Goal: Task Accomplishment & Management: Use online tool/utility

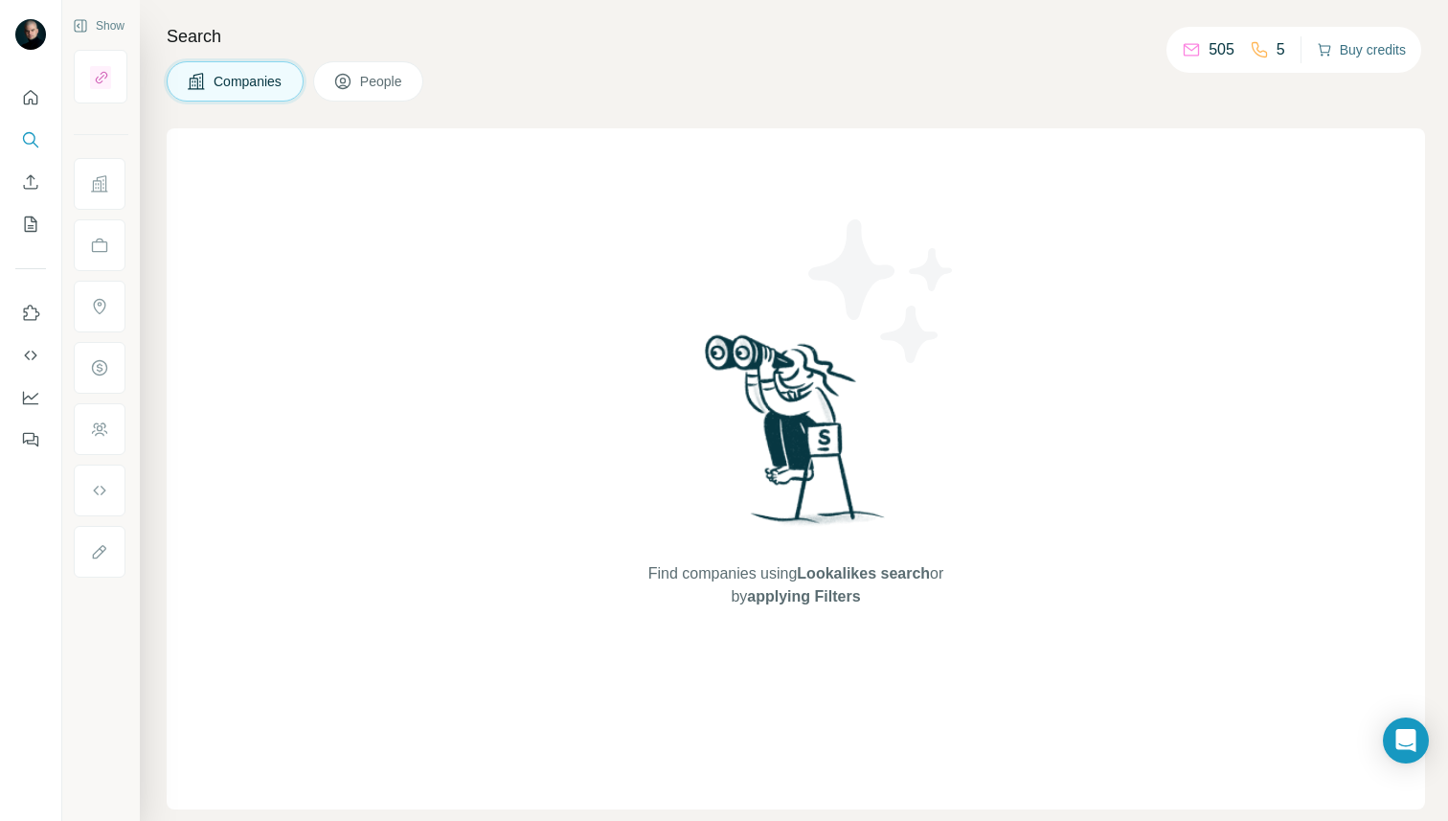
click at [1379, 59] on button "Buy credits" at bounding box center [1361, 49] width 89 height 27
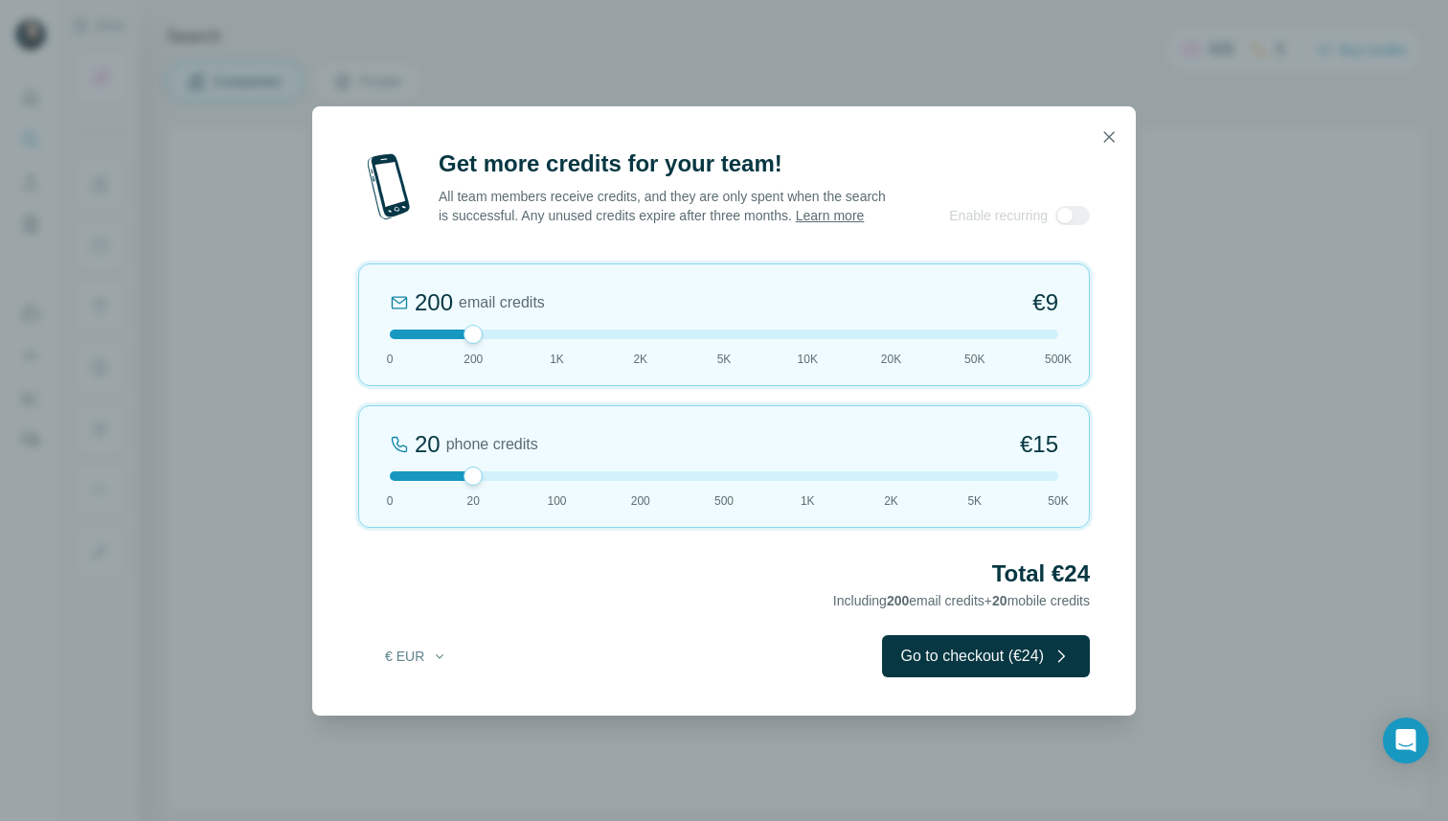
drag, startPoint x: 473, startPoint y: 486, endPoint x: 375, endPoint y: 478, distance: 98.0
click at [375, 478] on div "20 phone credits €15 0 20 100 200 500 1K 2K 5K 50K" at bounding box center [724, 466] width 732 height 123
drag, startPoint x: 470, startPoint y: 346, endPoint x: 576, endPoint y: 352, distance: 105.6
click at [576, 352] on div "1K email credits €42 0 200 1K 2K 5K 10K 20K 50K 500K" at bounding box center [724, 324] width 732 height 123
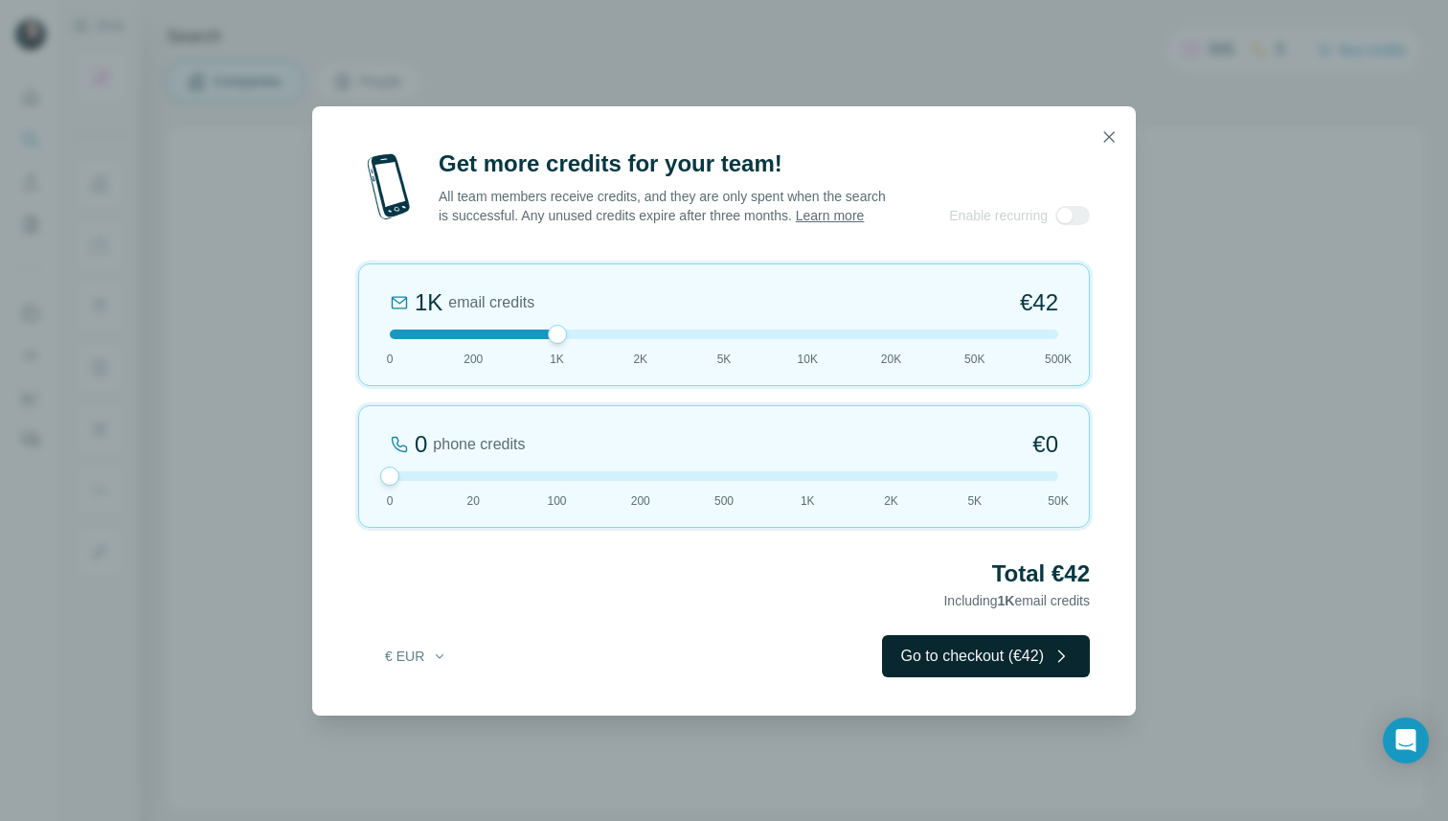
click at [950, 665] on button "Go to checkout (€42)" at bounding box center [986, 656] width 208 height 42
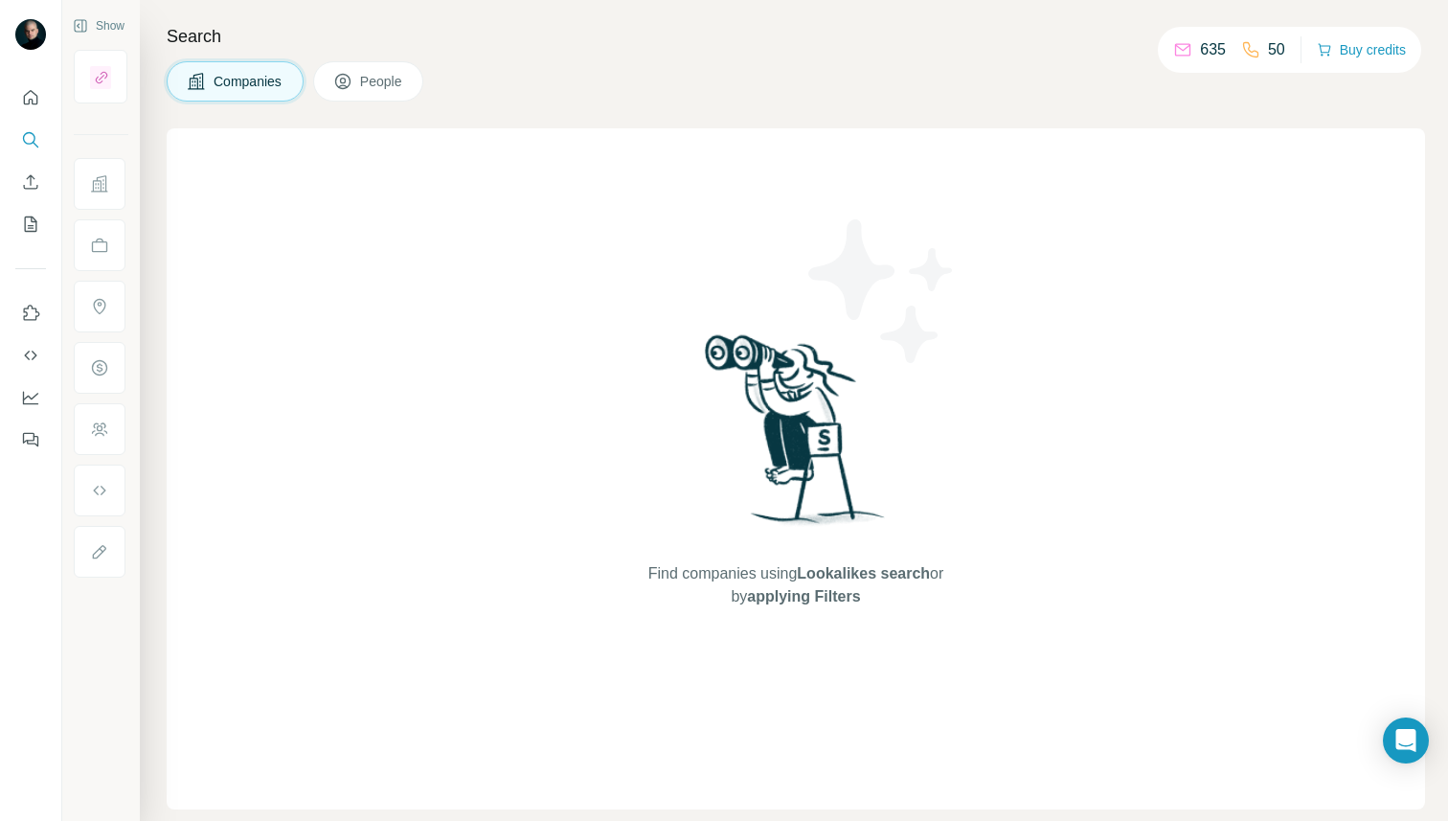
click at [1174, 53] on icon at bounding box center [1182, 49] width 19 height 19
click at [1204, 55] on p "635" at bounding box center [1213, 49] width 26 height 23
click at [1175, 44] on icon at bounding box center [1182, 50] width 15 height 12
click at [1185, 57] on div "635" at bounding box center [1199, 49] width 53 height 23
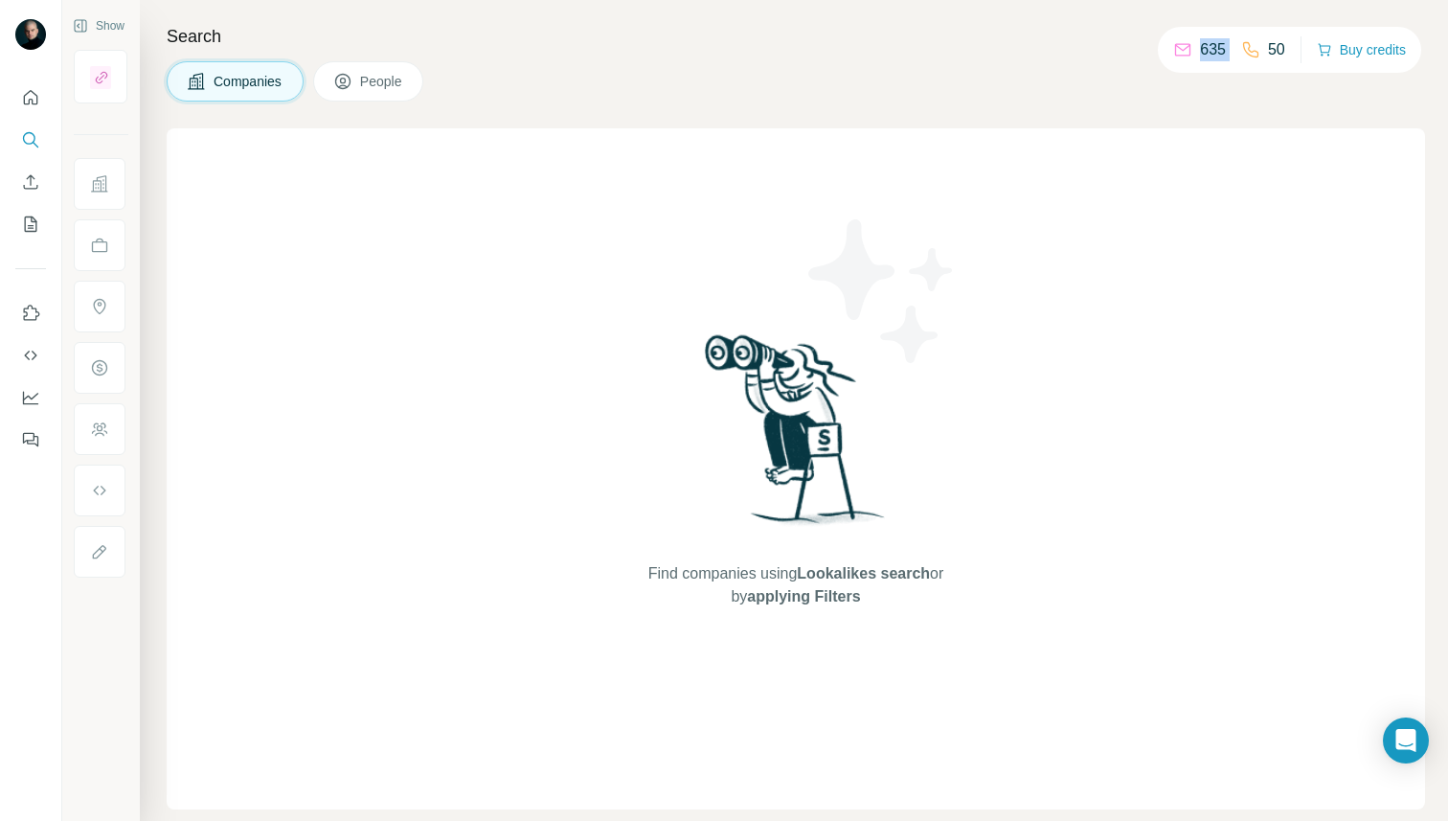
click at [1185, 57] on div "635" at bounding box center [1199, 49] width 53 height 23
click at [1376, 52] on button "Buy credits" at bounding box center [1361, 49] width 89 height 27
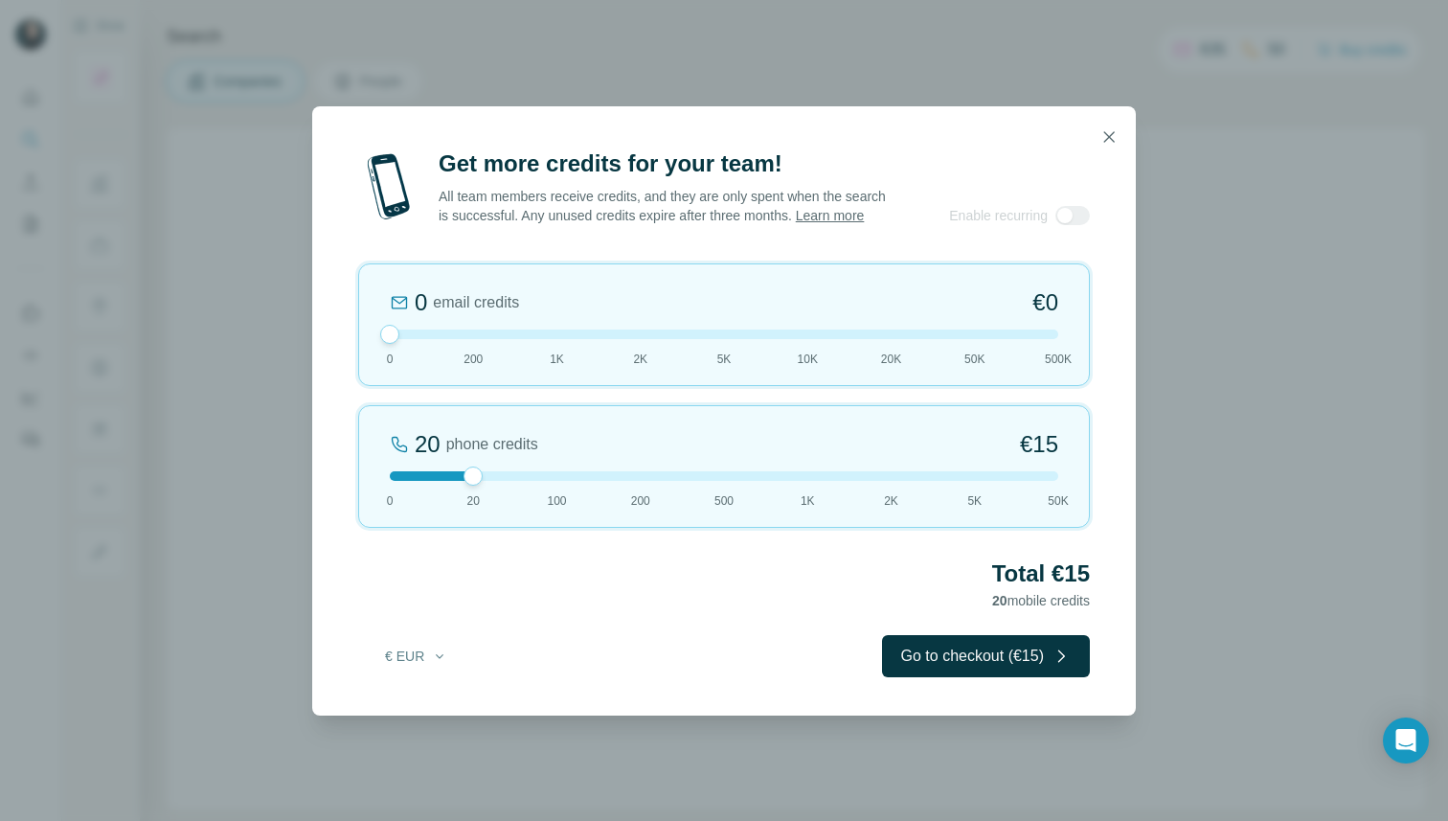
drag, startPoint x: 468, startPoint y: 339, endPoint x: 383, endPoint y: 345, distance: 85.4
click at [383, 344] on div at bounding box center [389, 334] width 19 height 19
click at [1125, 121] on button "button" at bounding box center [1109, 137] width 38 height 38
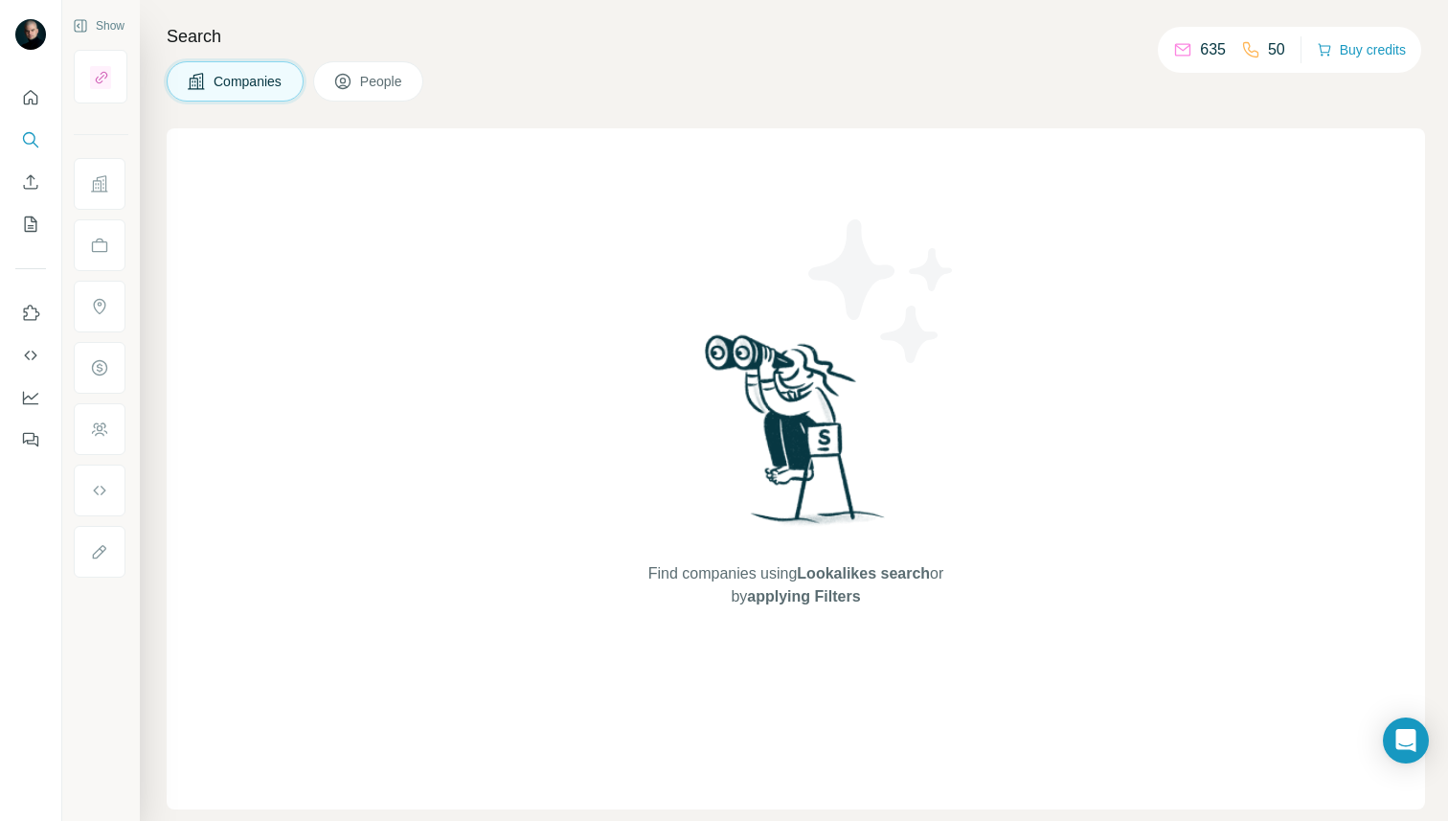
click at [1207, 49] on p "635" at bounding box center [1213, 49] width 26 height 23
click at [33, 102] on icon "Quick start" at bounding box center [31, 97] width 14 height 14
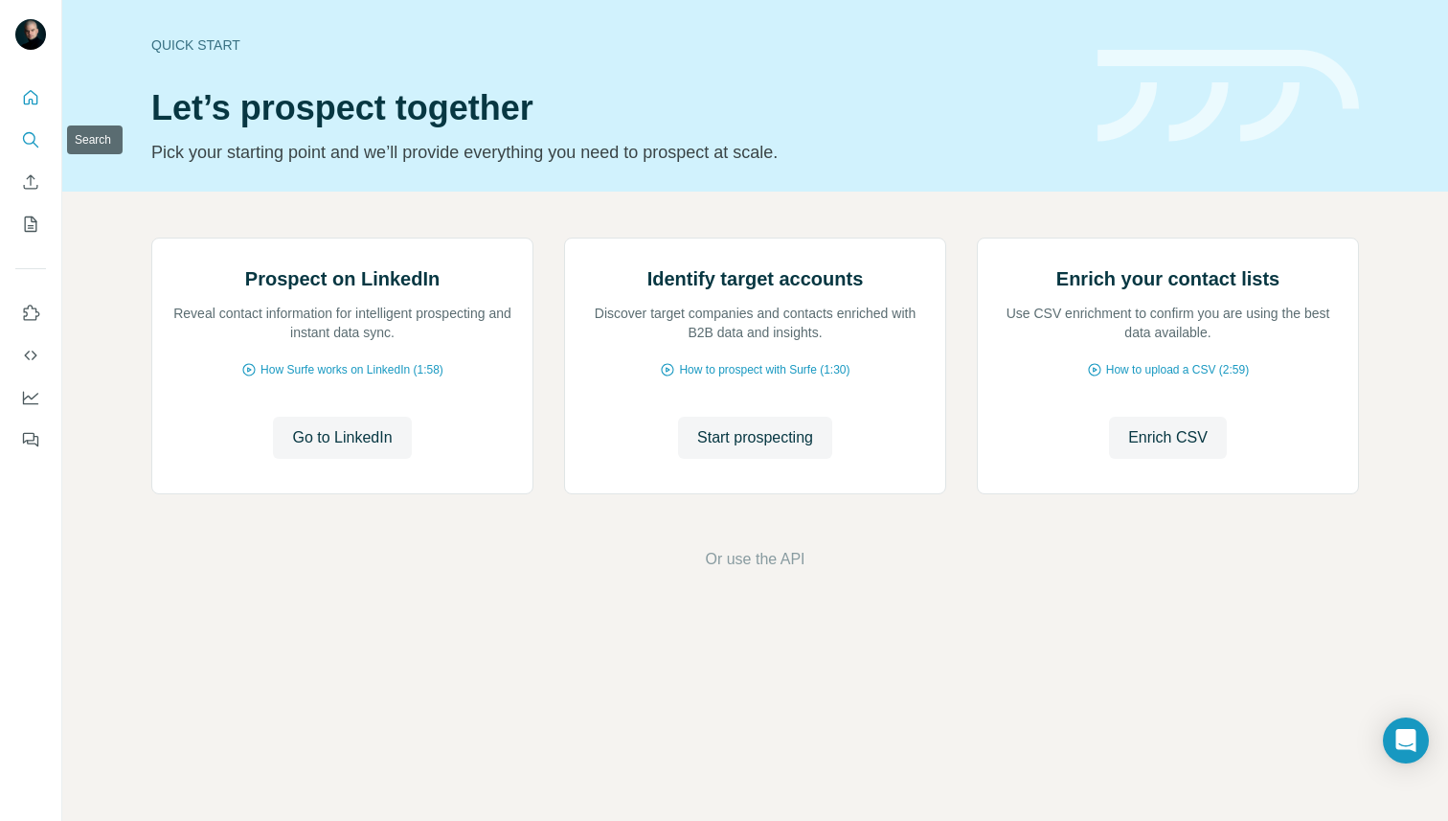
click at [26, 147] on icon "Search" at bounding box center [30, 139] width 19 height 19
click at [26, 183] on icon "Enrich CSV" at bounding box center [30, 181] width 19 height 19
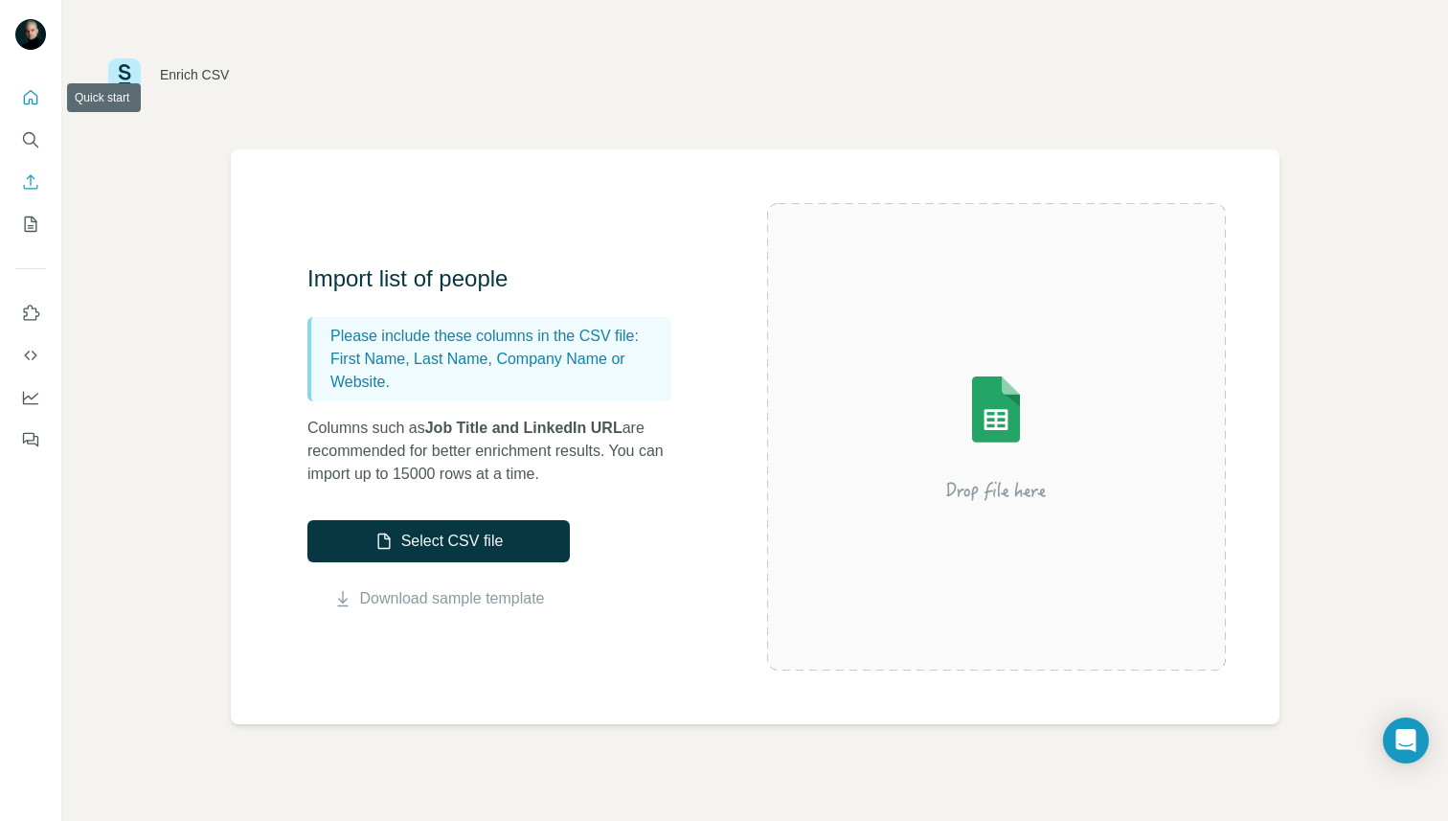
click at [32, 98] on icon "Quick start" at bounding box center [30, 97] width 19 height 19
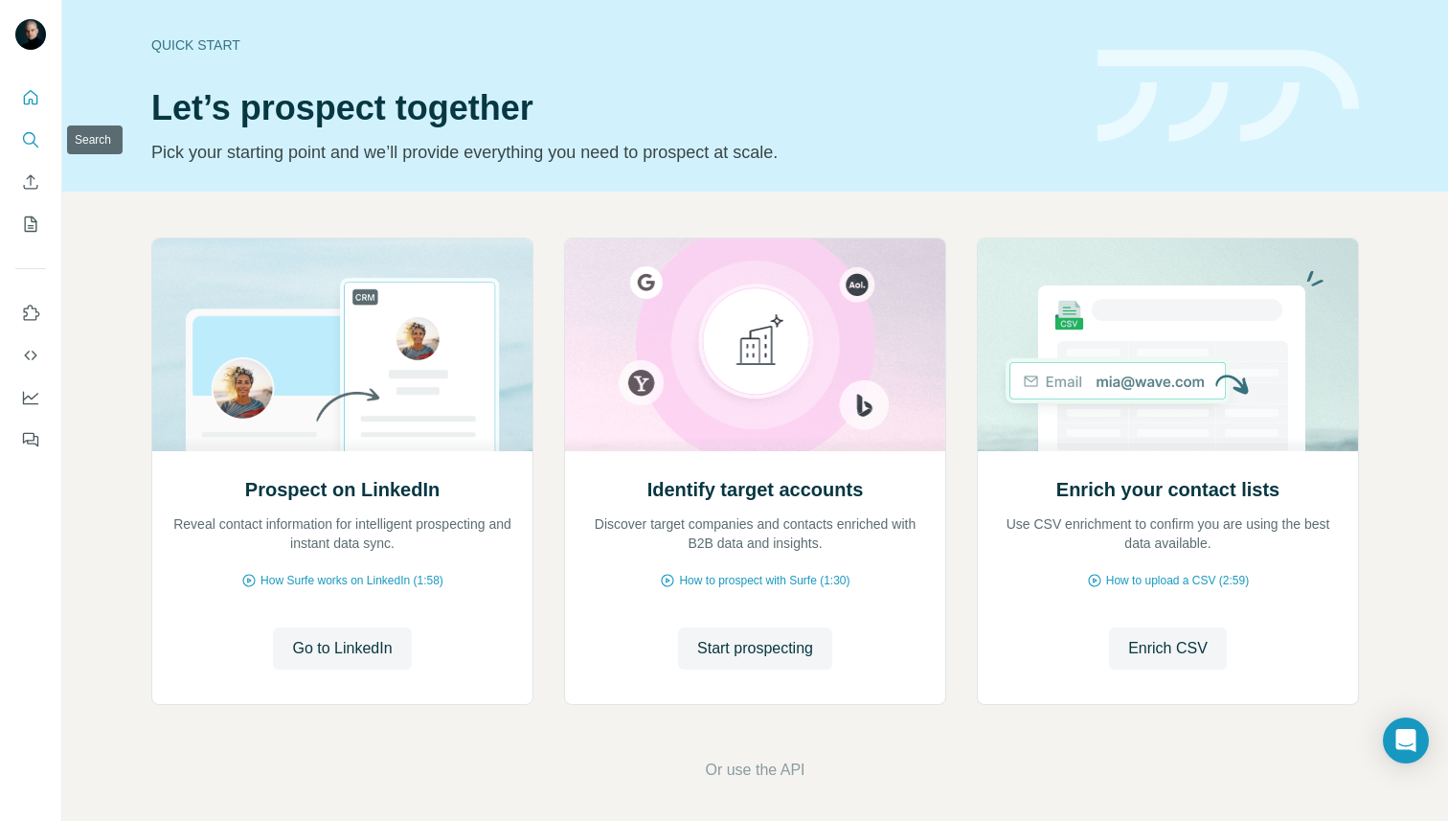
click at [40, 147] on button "Search" at bounding box center [30, 140] width 31 height 34
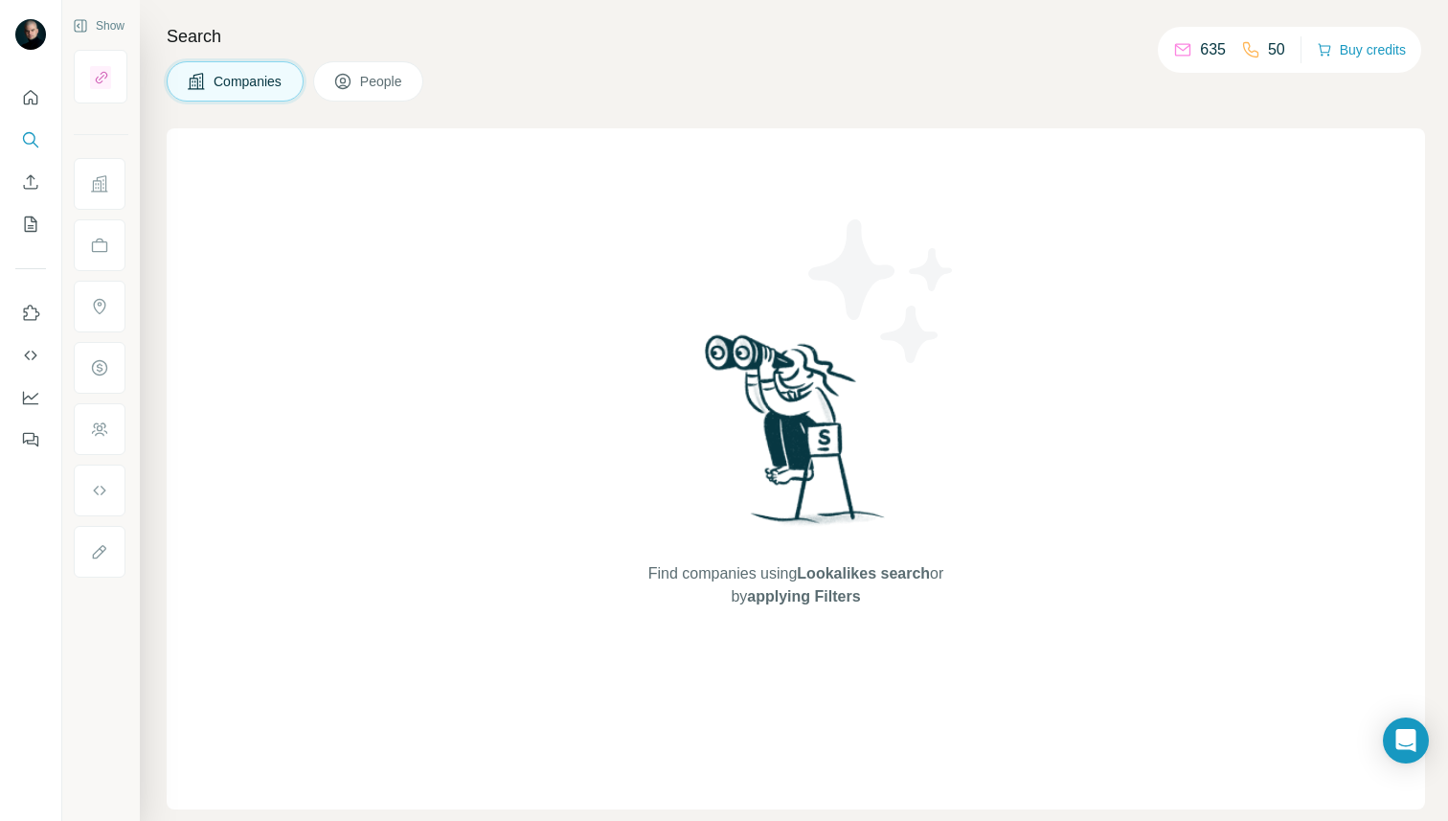
click at [1200, 54] on p "635" at bounding box center [1213, 49] width 26 height 23
click at [1384, 57] on button "Buy credits" at bounding box center [1361, 49] width 89 height 27
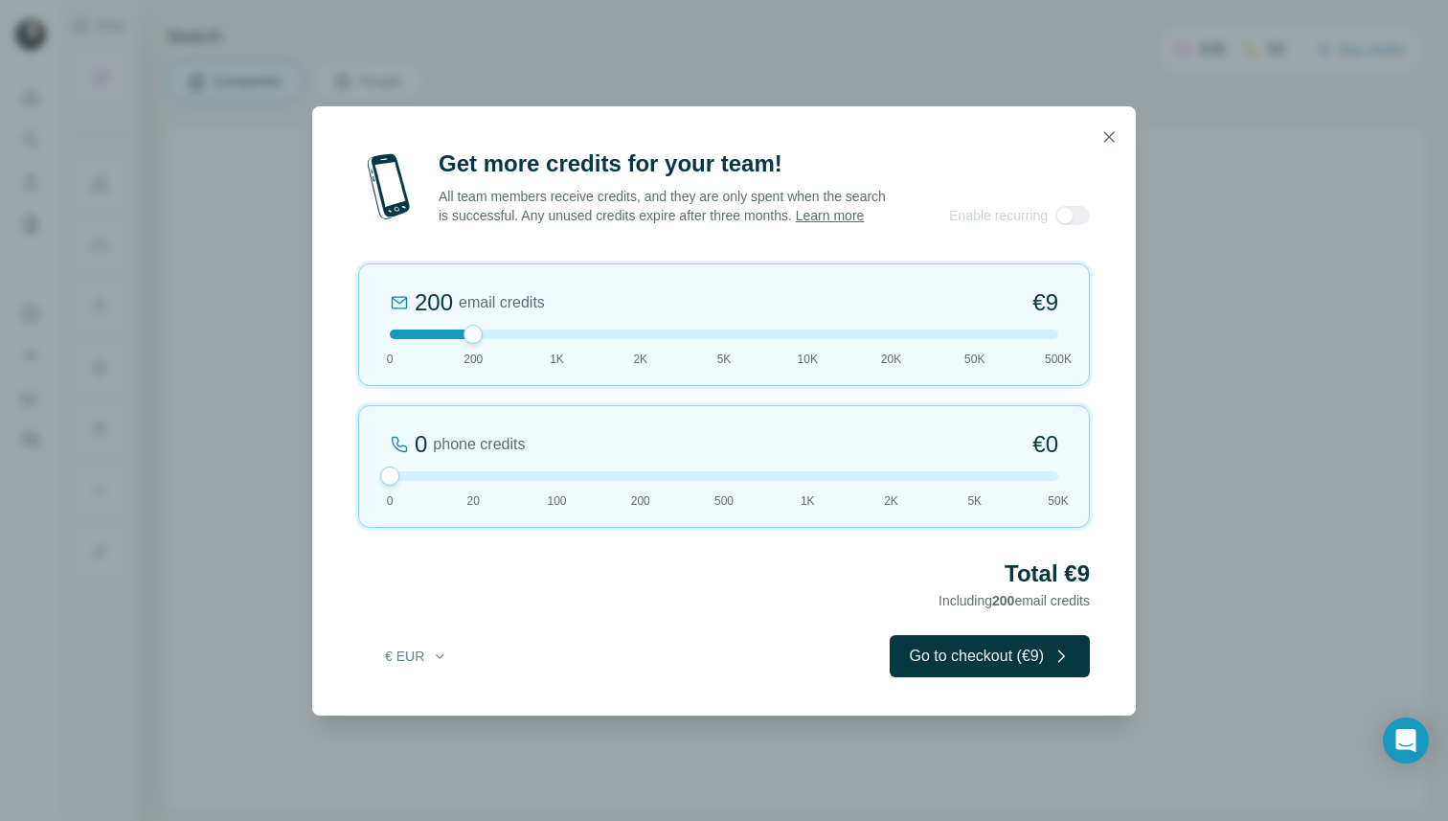
drag, startPoint x: 470, startPoint y: 488, endPoint x: 326, endPoint y: 475, distance: 145.2
click at [328, 475] on div "Get more credits for your team! All team members receive credits, and they are …" at bounding box center [724, 431] width 824 height 567
drag, startPoint x: 476, startPoint y: 348, endPoint x: 554, endPoint y: 353, distance: 77.8
click at [554, 353] on div "1K email credits €42 0 200 1K 2K 5K 10K 20K 50K 500K" at bounding box center [724, 324] width 732 height 123
click at [1103, 129] on icon "button" at bounding box center [1108, 136] width 19 height 19
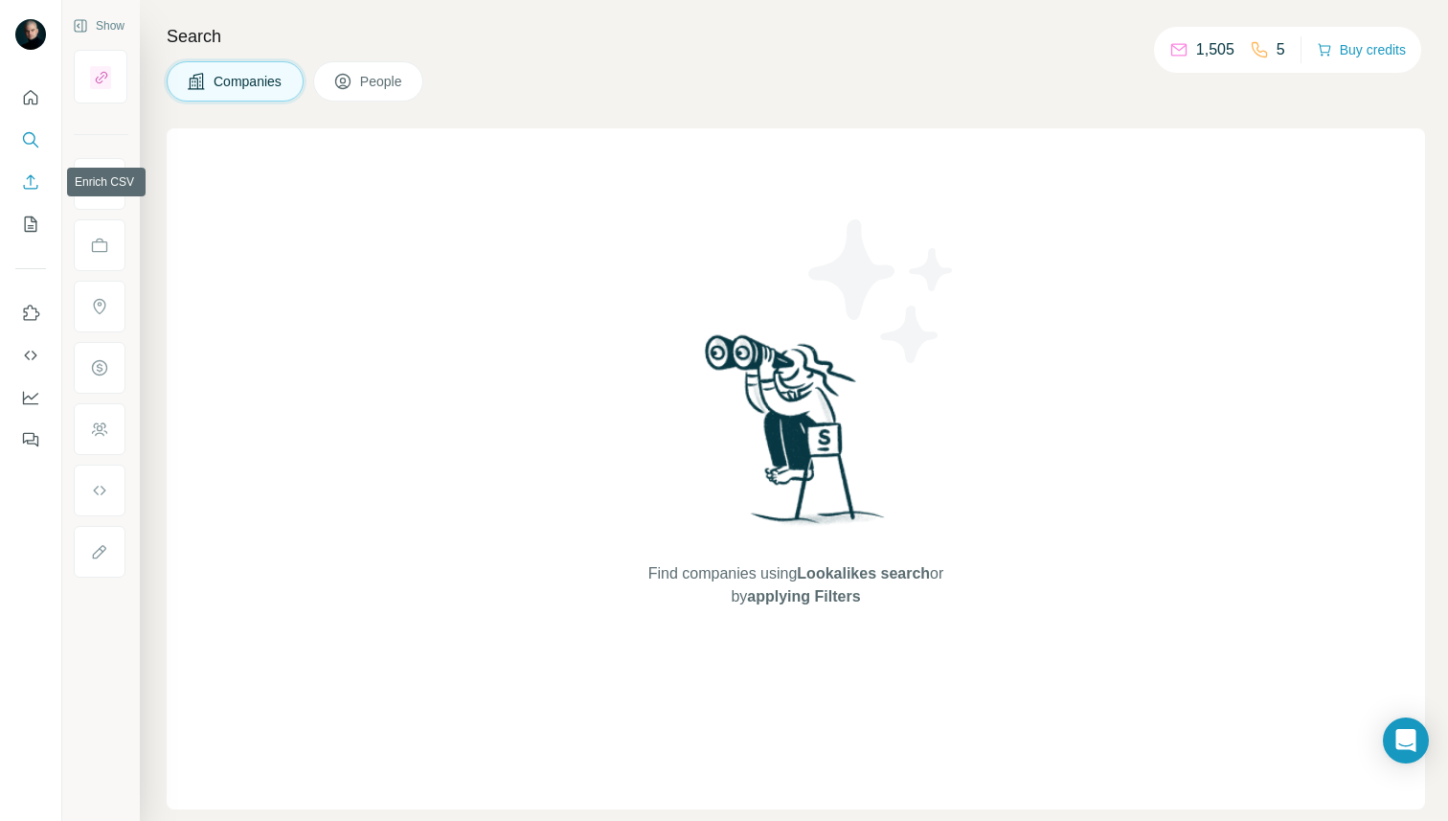
click at [28, 191] on icon "Enrich CSV" at bounding box center [30, 181] width 19 height 19
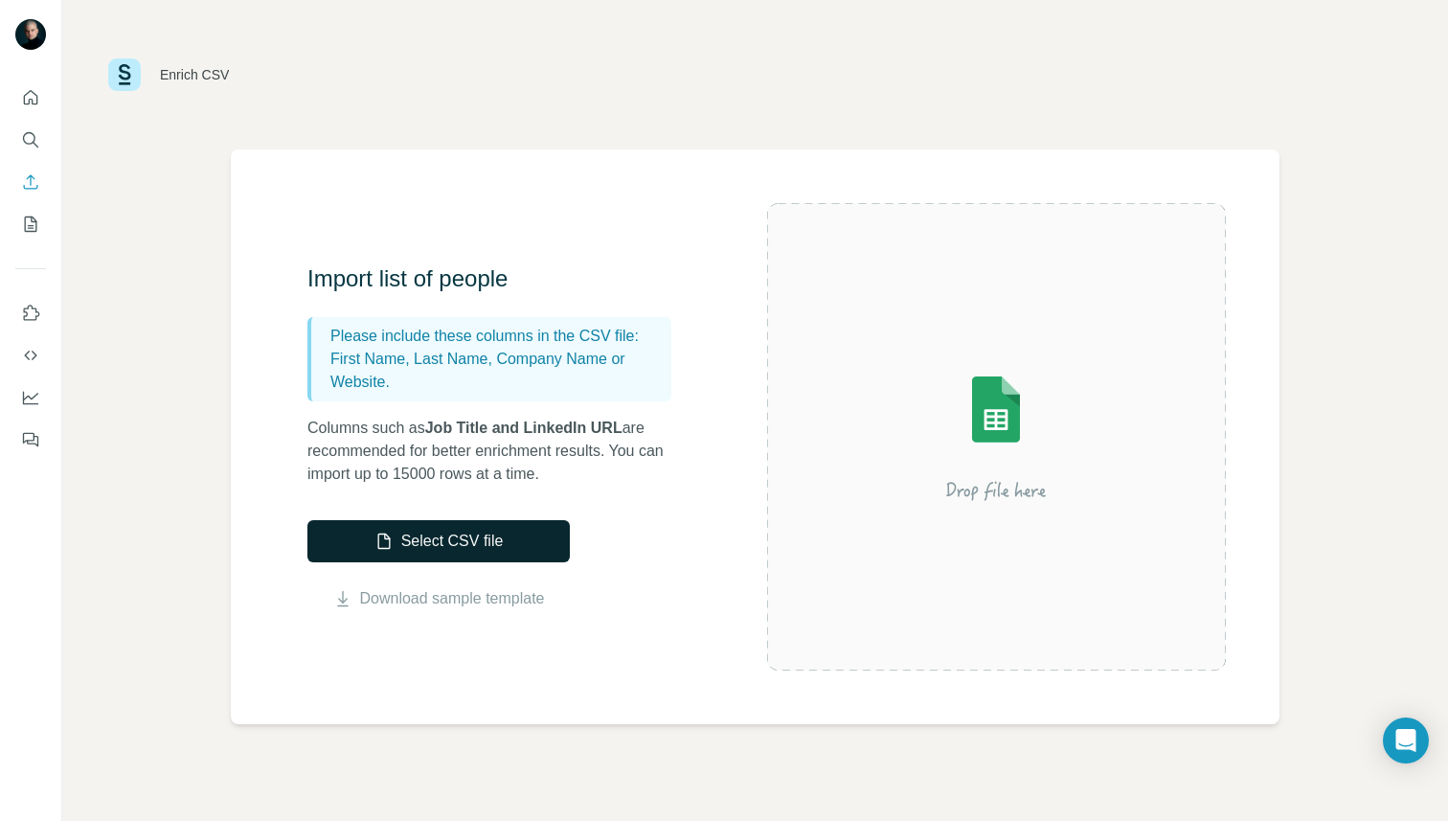
click at [395, 543] on button "Select CSV file" at bounding box center [438, 541] width 262 height 42
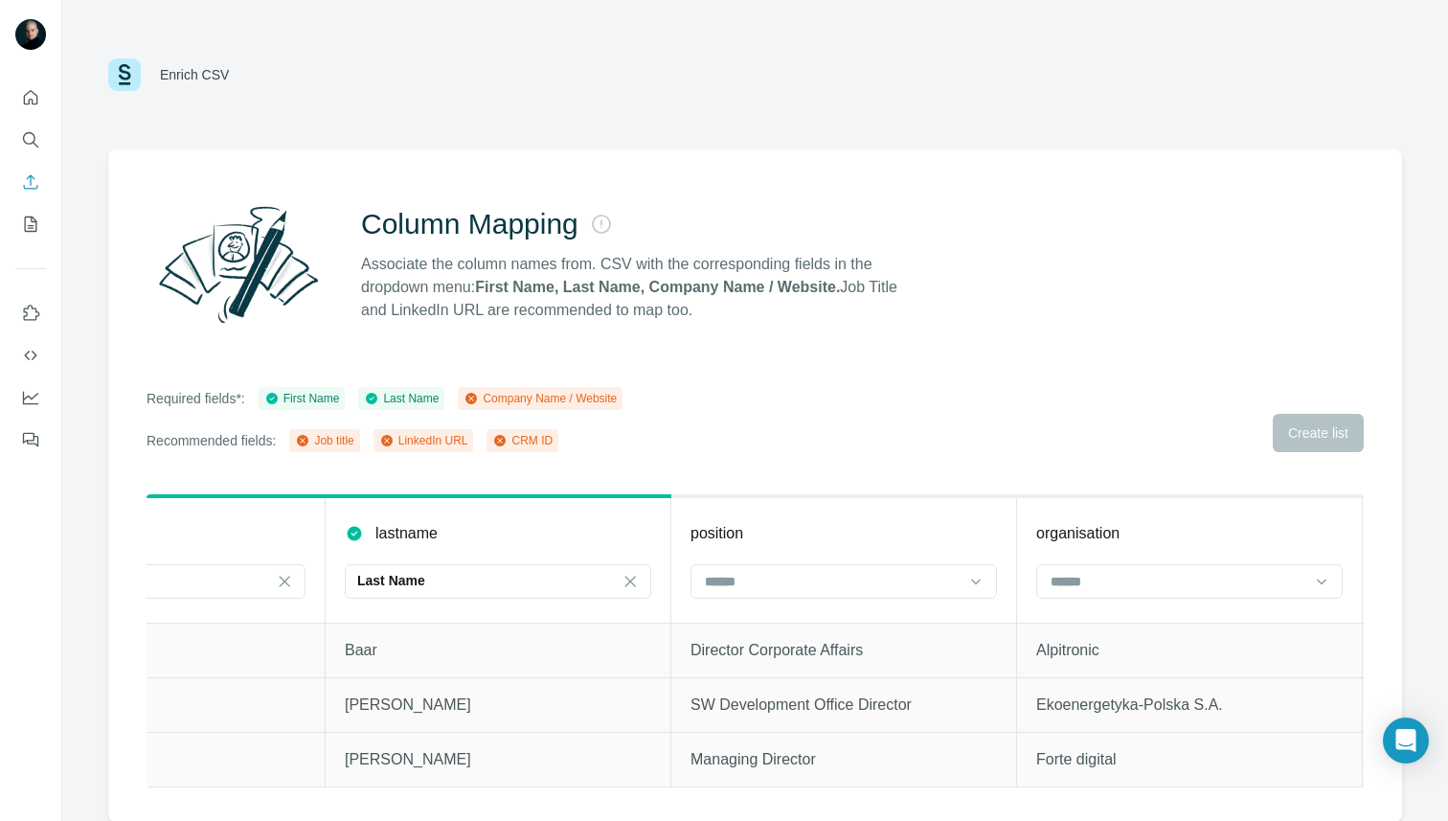
scroll to position [0, 179]
click at [757, 572] on input at bounding box center [820, 581] width 259 height 21
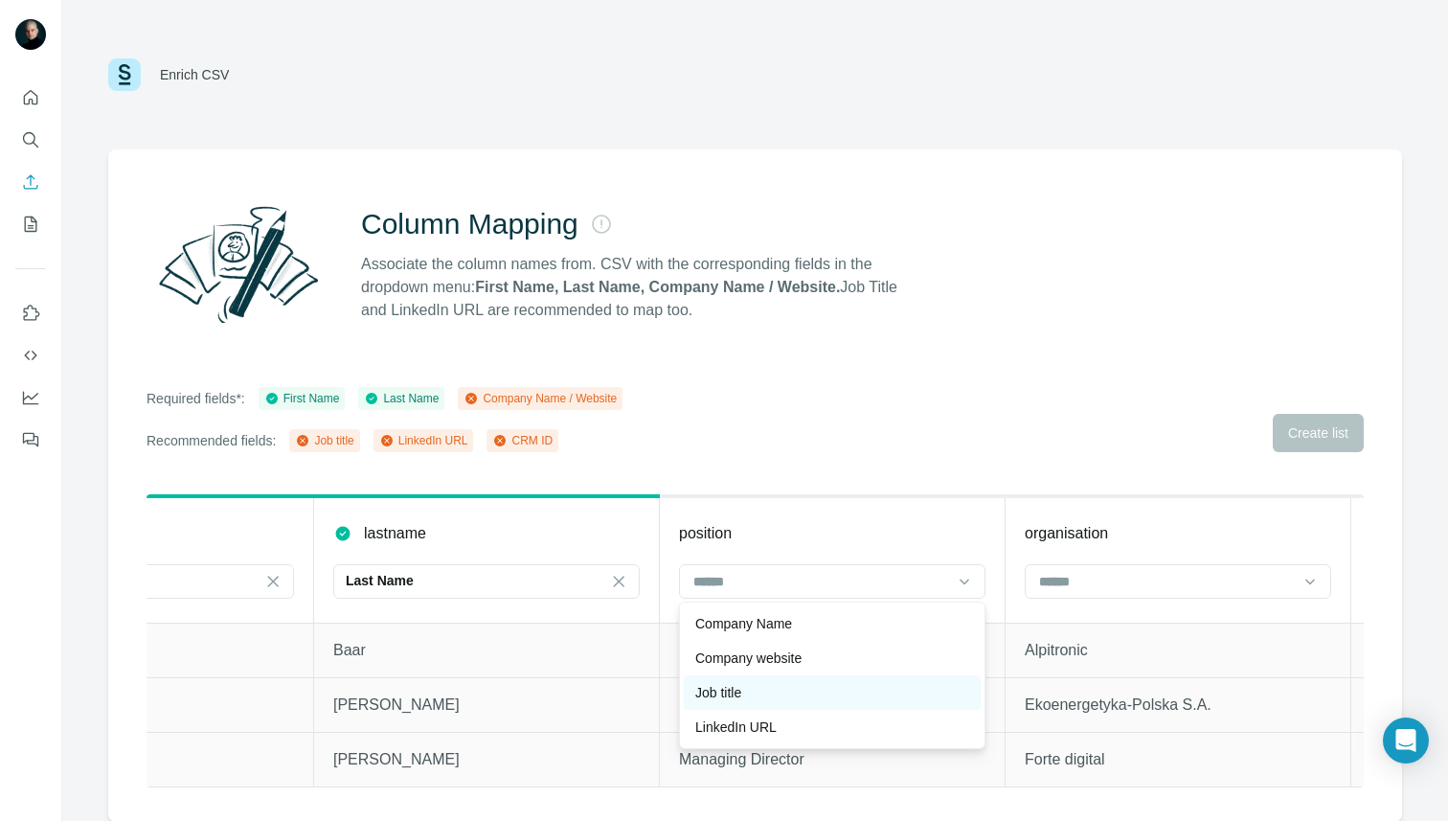
click at [751, 696] on div "Job title" at bounding box center [832, 692] width 274 height 19
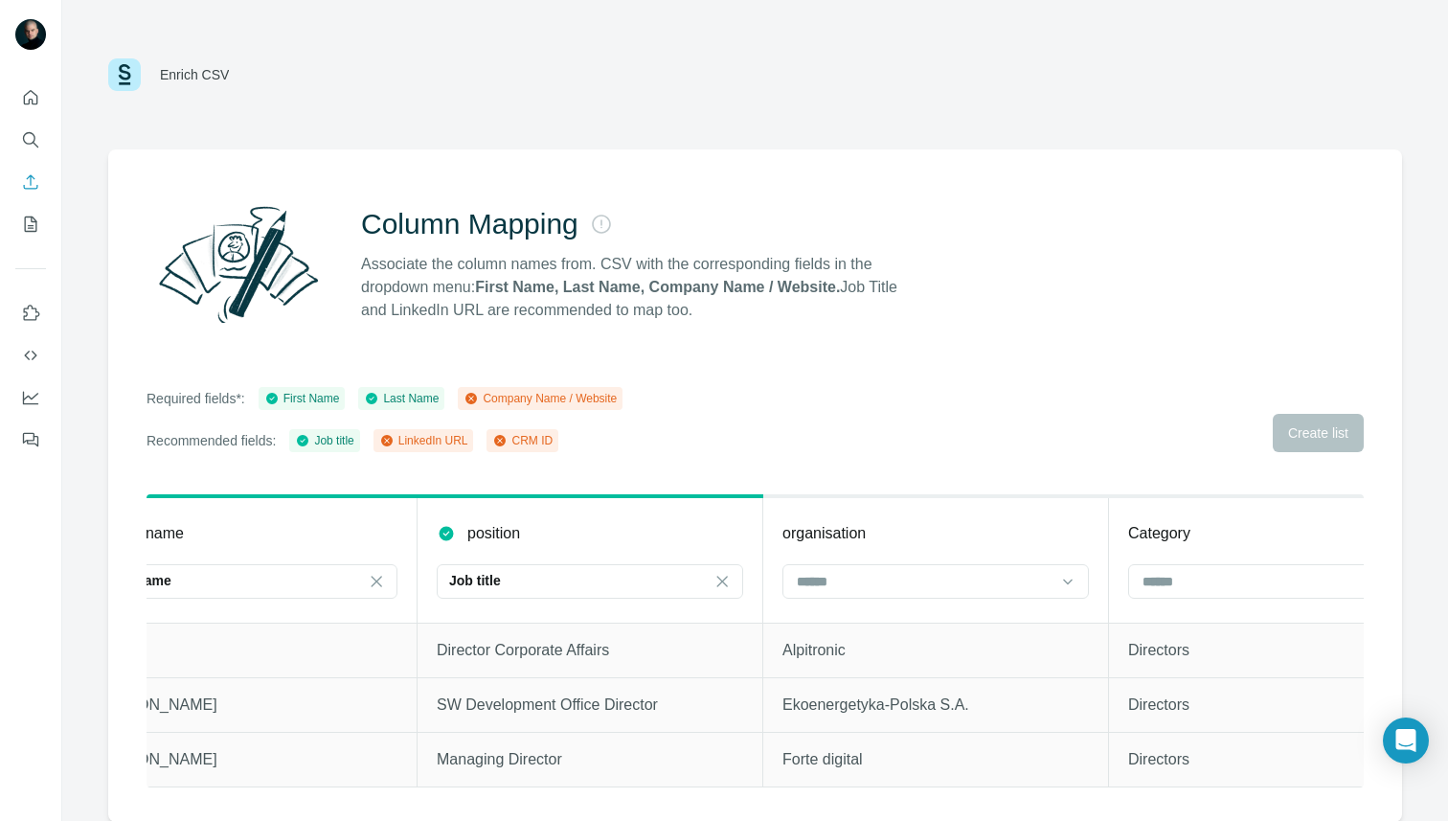
scroll to position [0, 456]
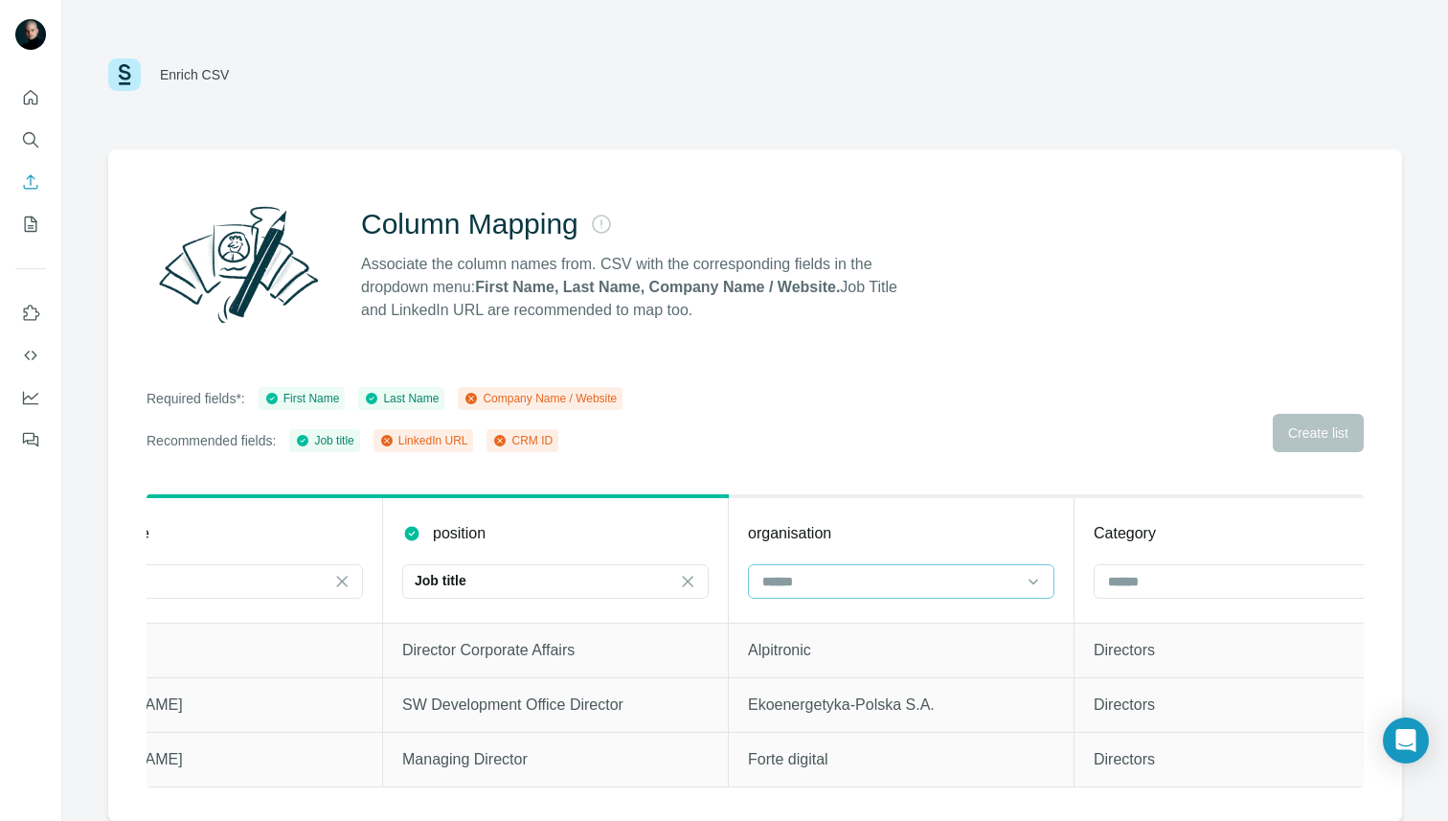
click at [896, 572] on input at bounding box center [889, 581] width 259 height 21
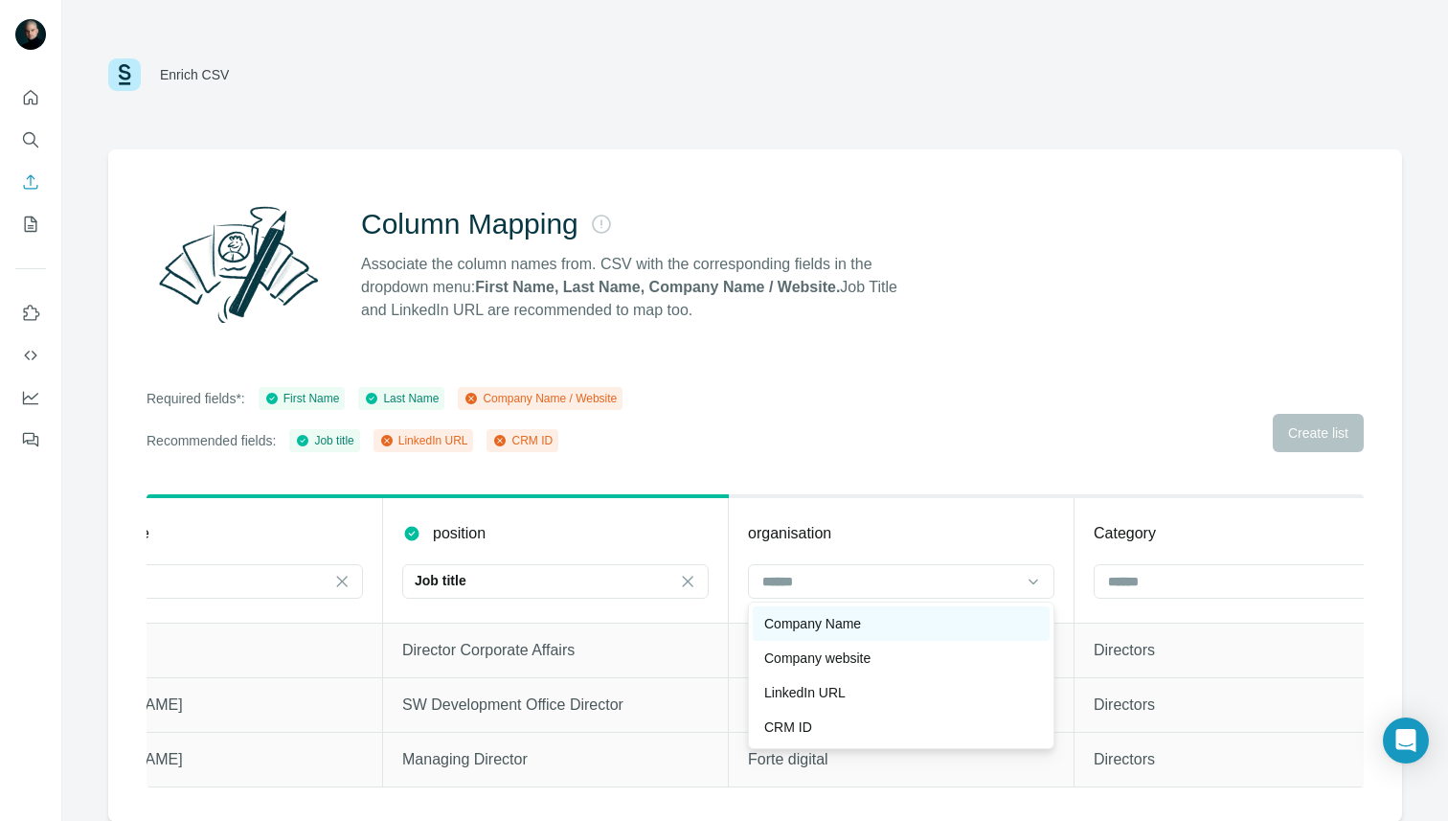
click at [819, 633] on div "Company Name" at bounding box center [901, 623] width 297 height 34
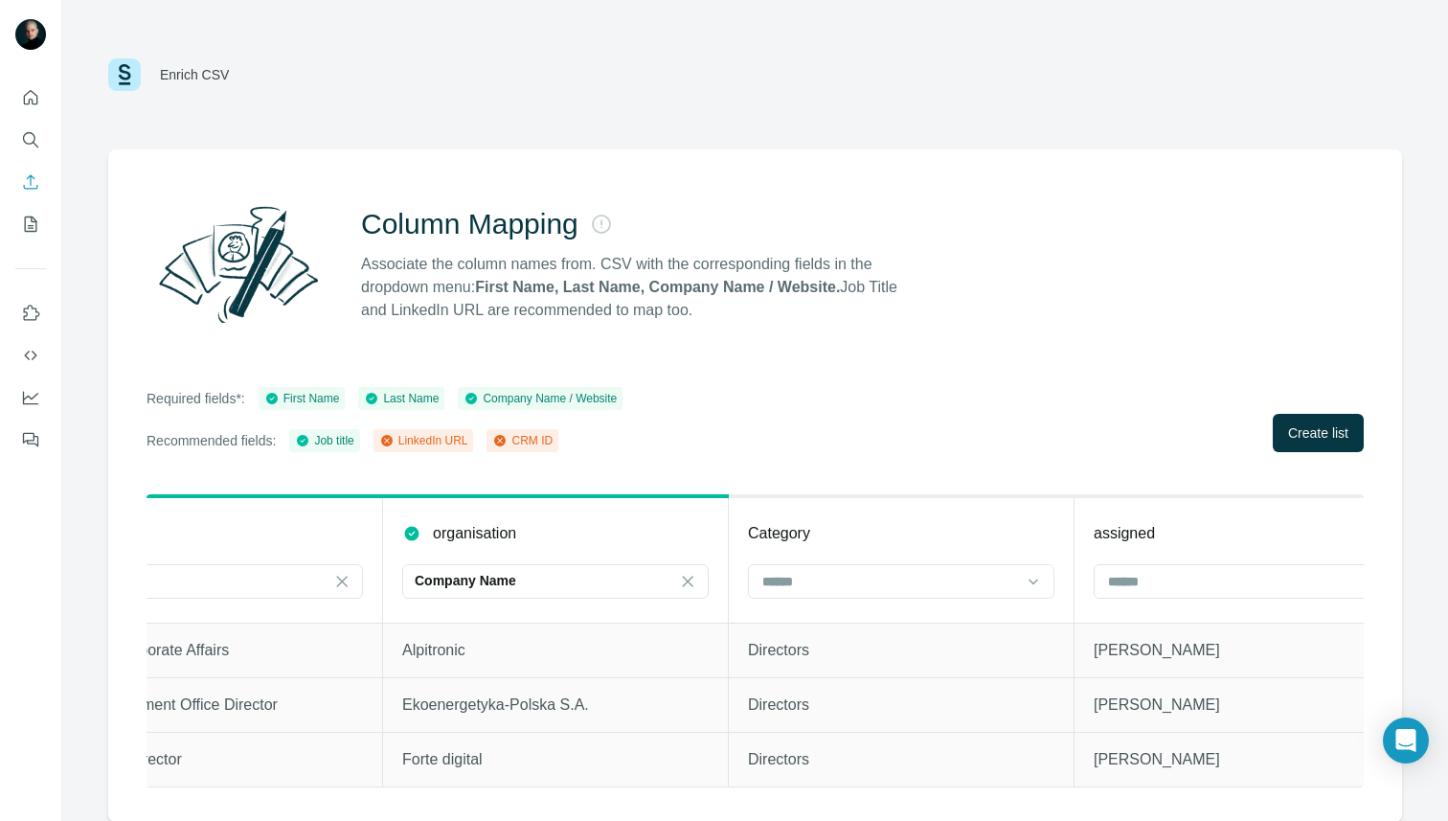
scroll to position [0, 817]
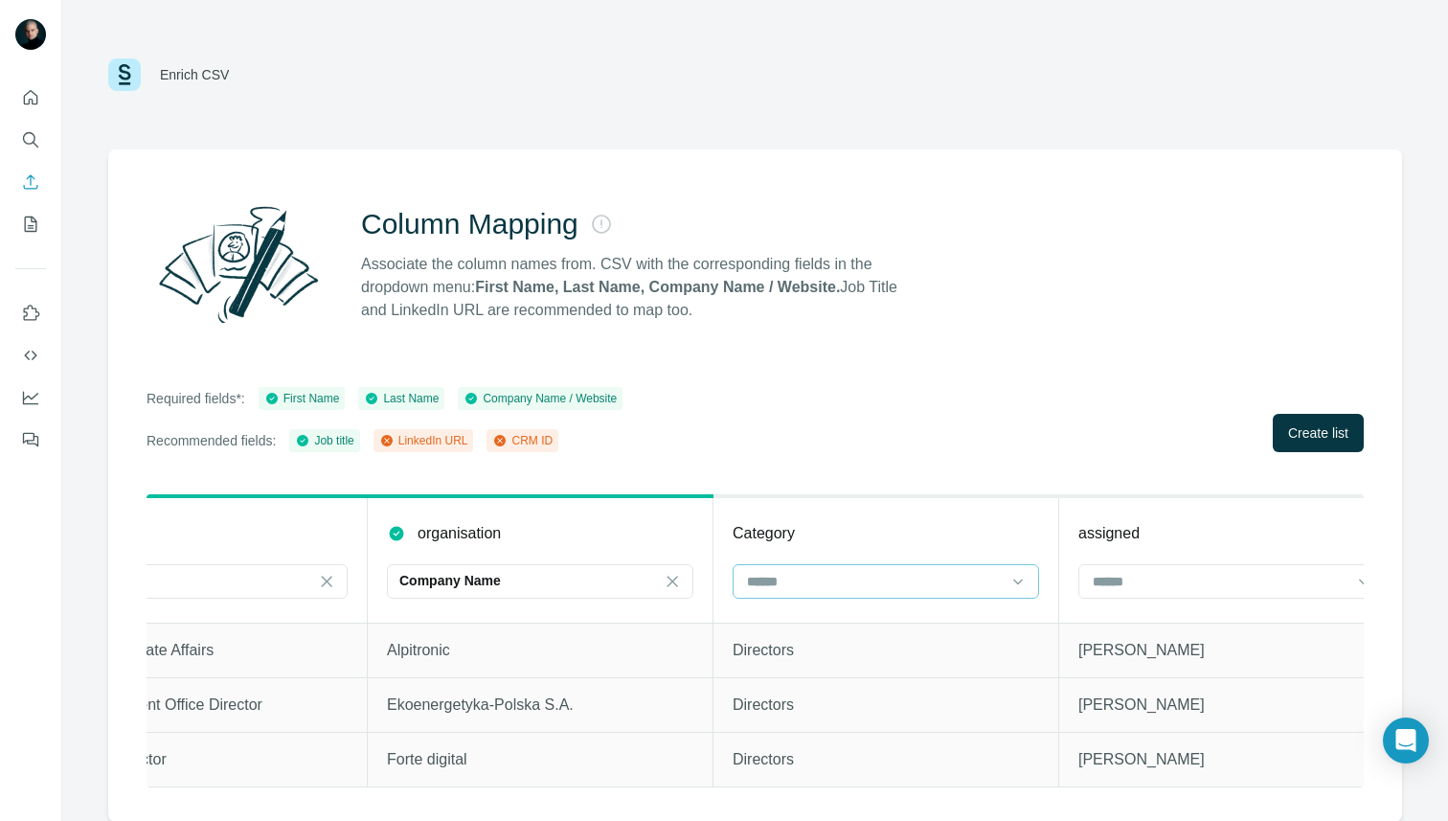
click at [916, 575] on input at bounding box center [874, 581] width 259 height 21
click at [912, 534] on div "Category" at bounding box center [886, 533] width 306 height 23
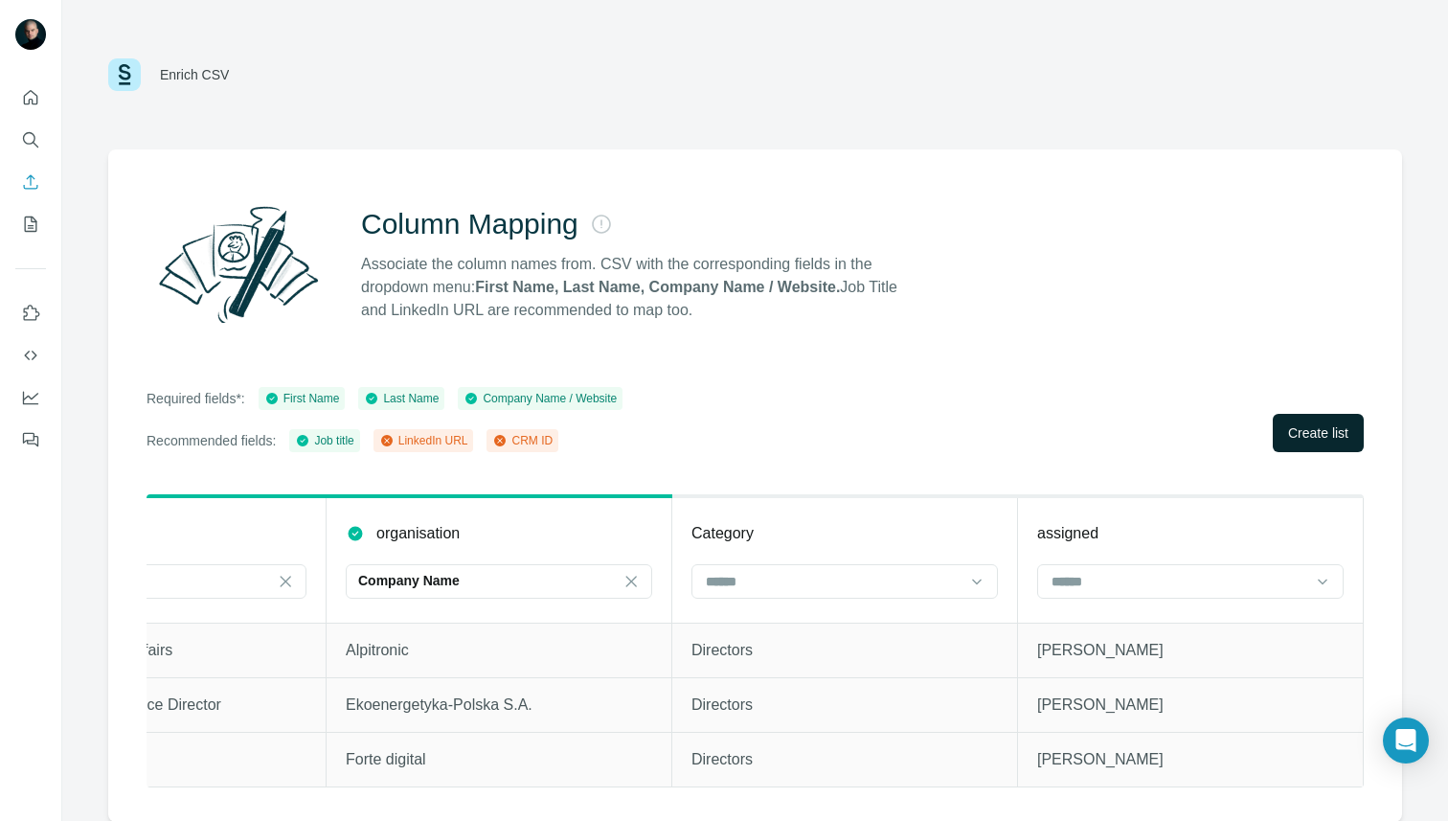
click at [1299, 428] on span "Create list" at bounding box center [1318, 432] width 60 height 19
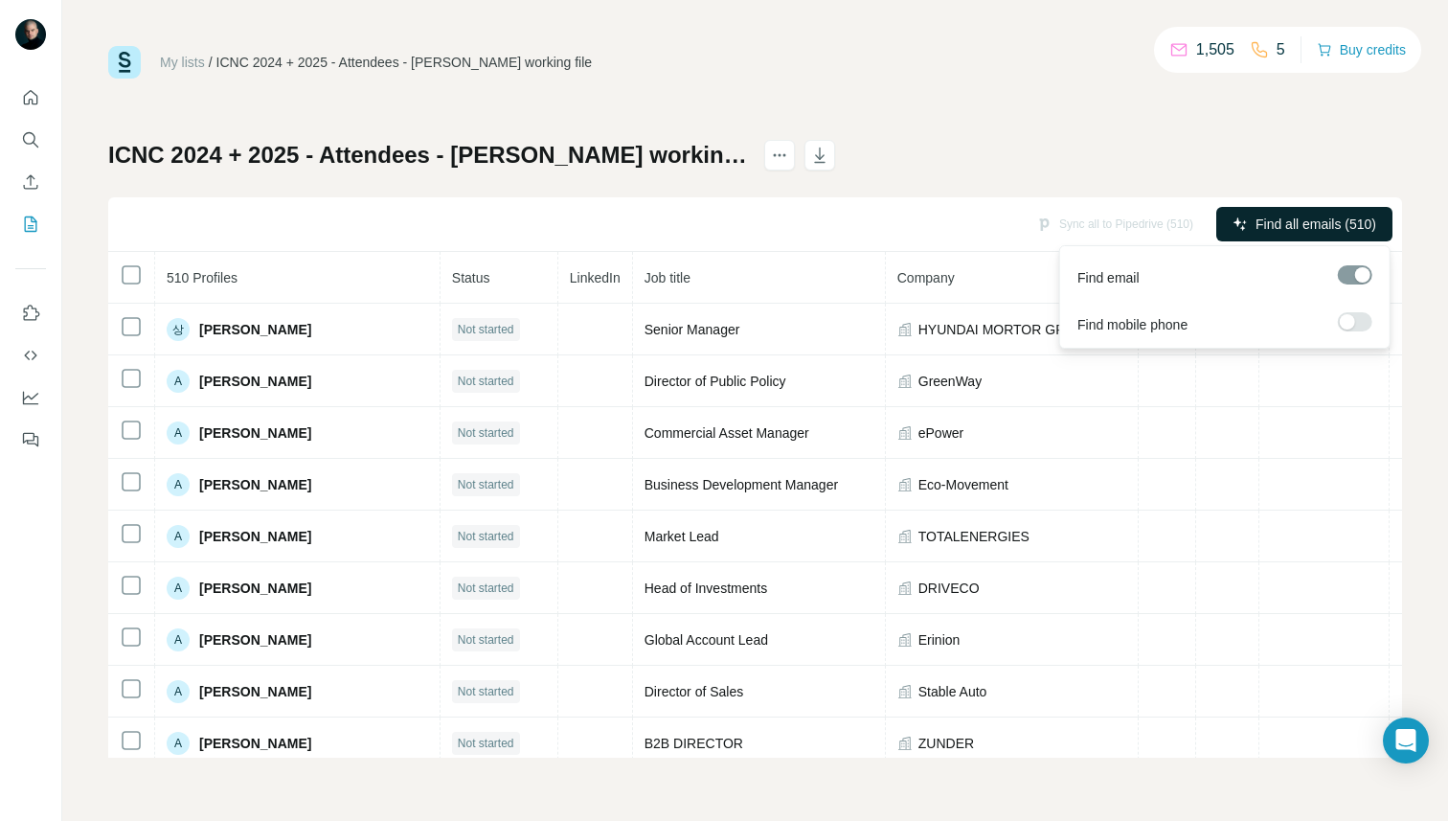
click at [1279, 223] on span "Find all emails (510)" at bounding box center [1316, 224] width 121 height 19
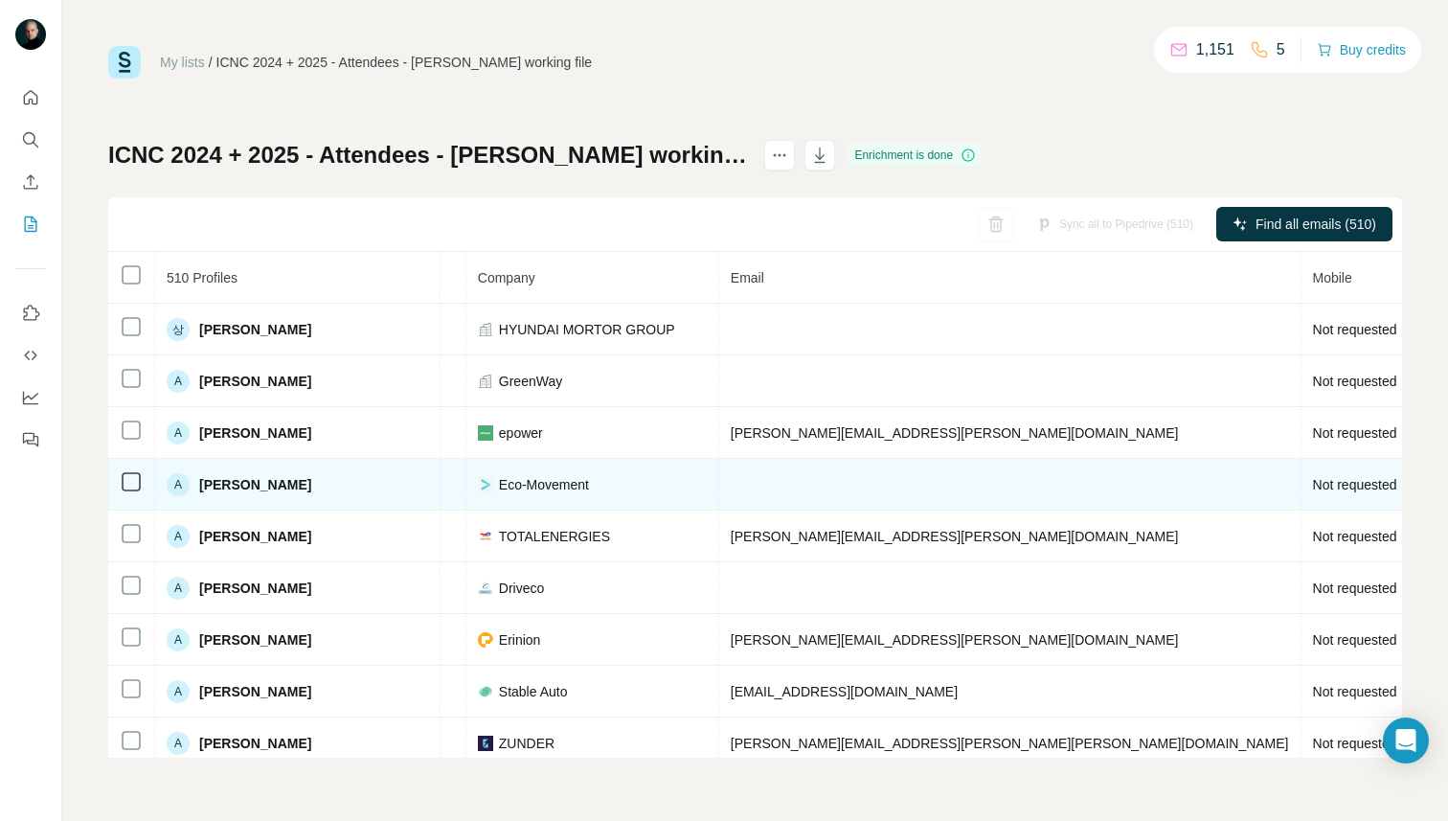
scroll to position [6, 453]
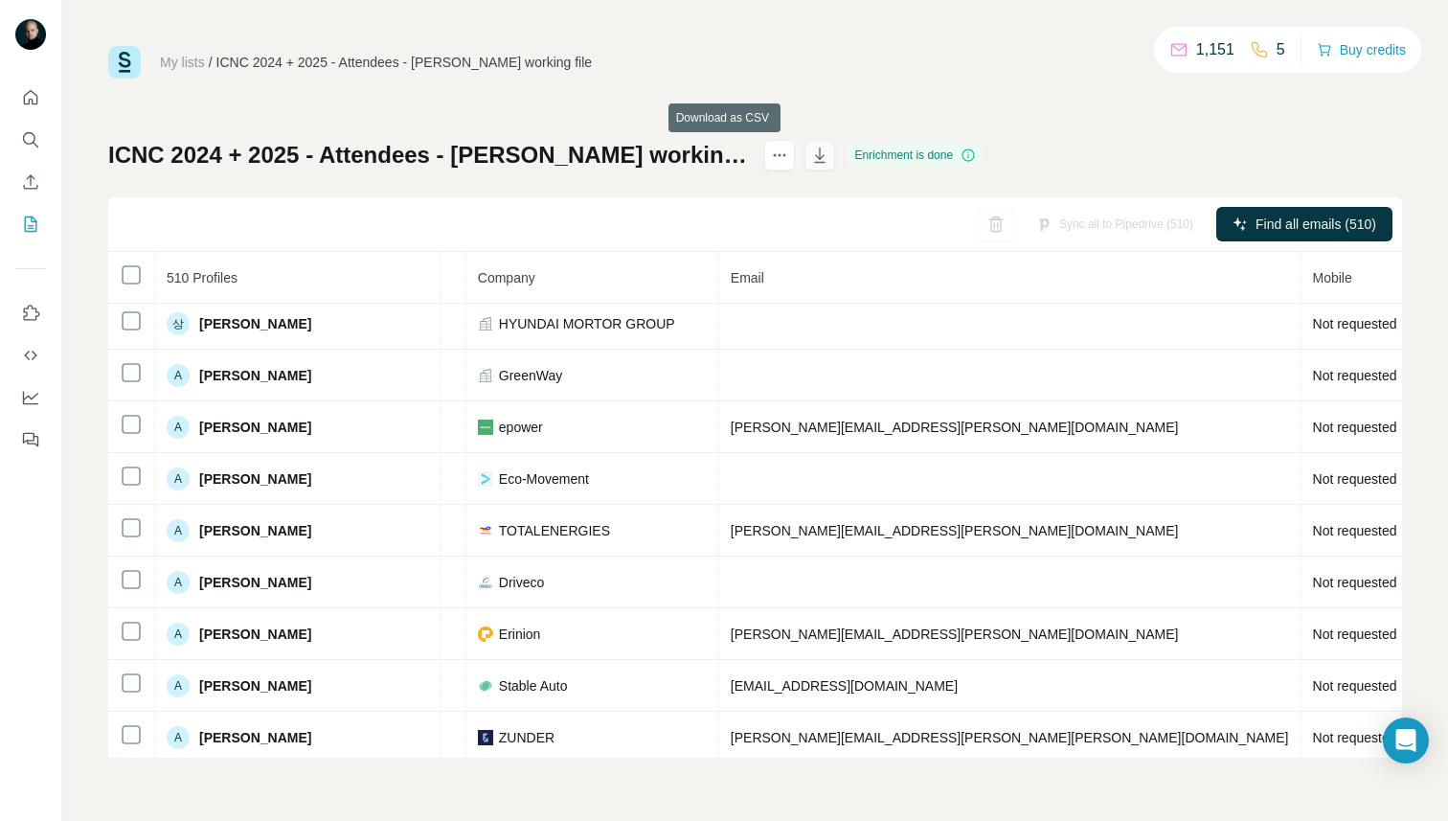
click at [810, 153] on icon "button" at bounding box center [819, 155] width 19 height 19
click at [34, 177] on icon "Enrich CSV" at bounding box center [30, 181] width 19 height 19
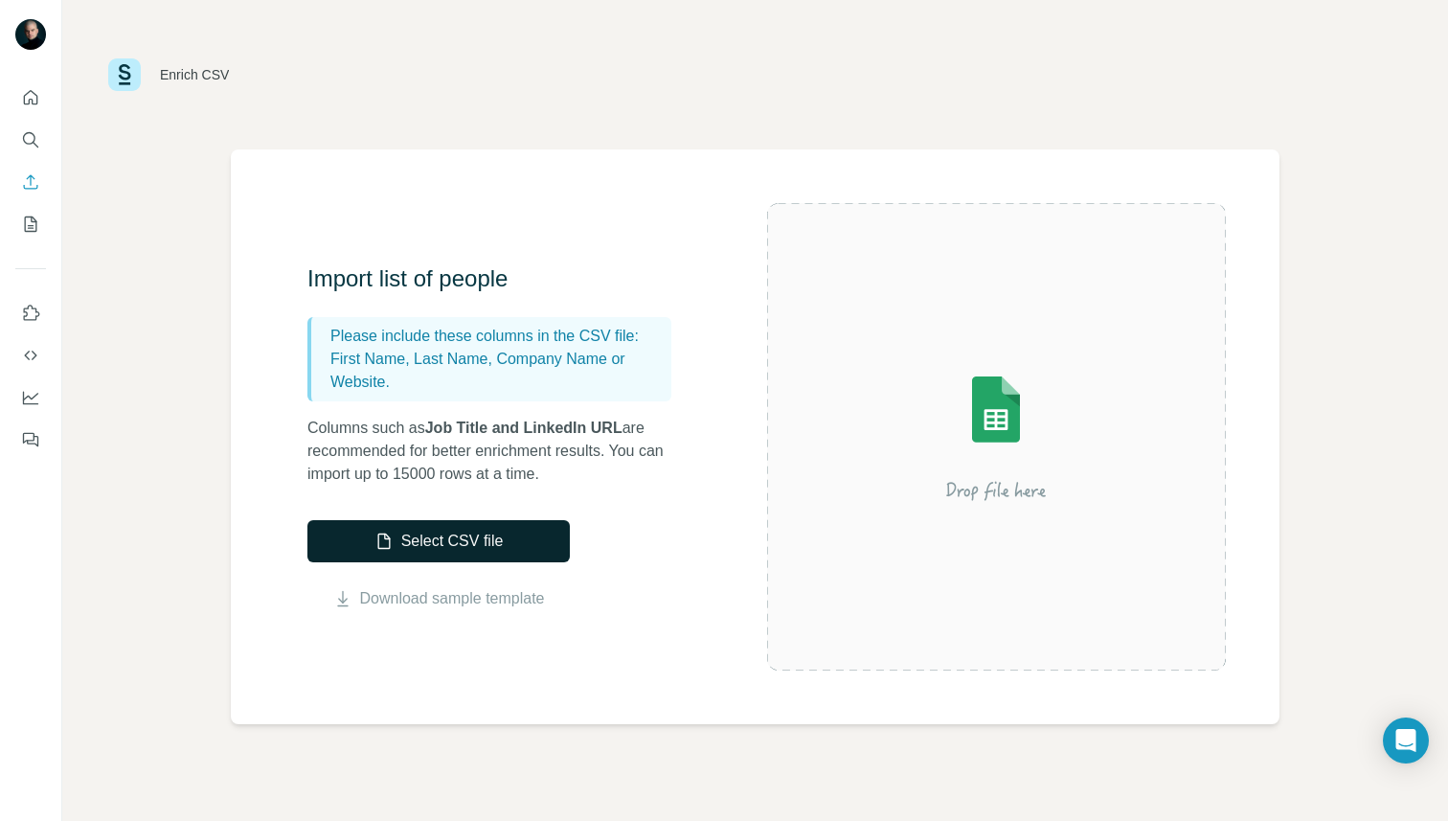
click at [416, 541] on button "Select CSV file" at bounding box center [438, 541] width 262 height 42
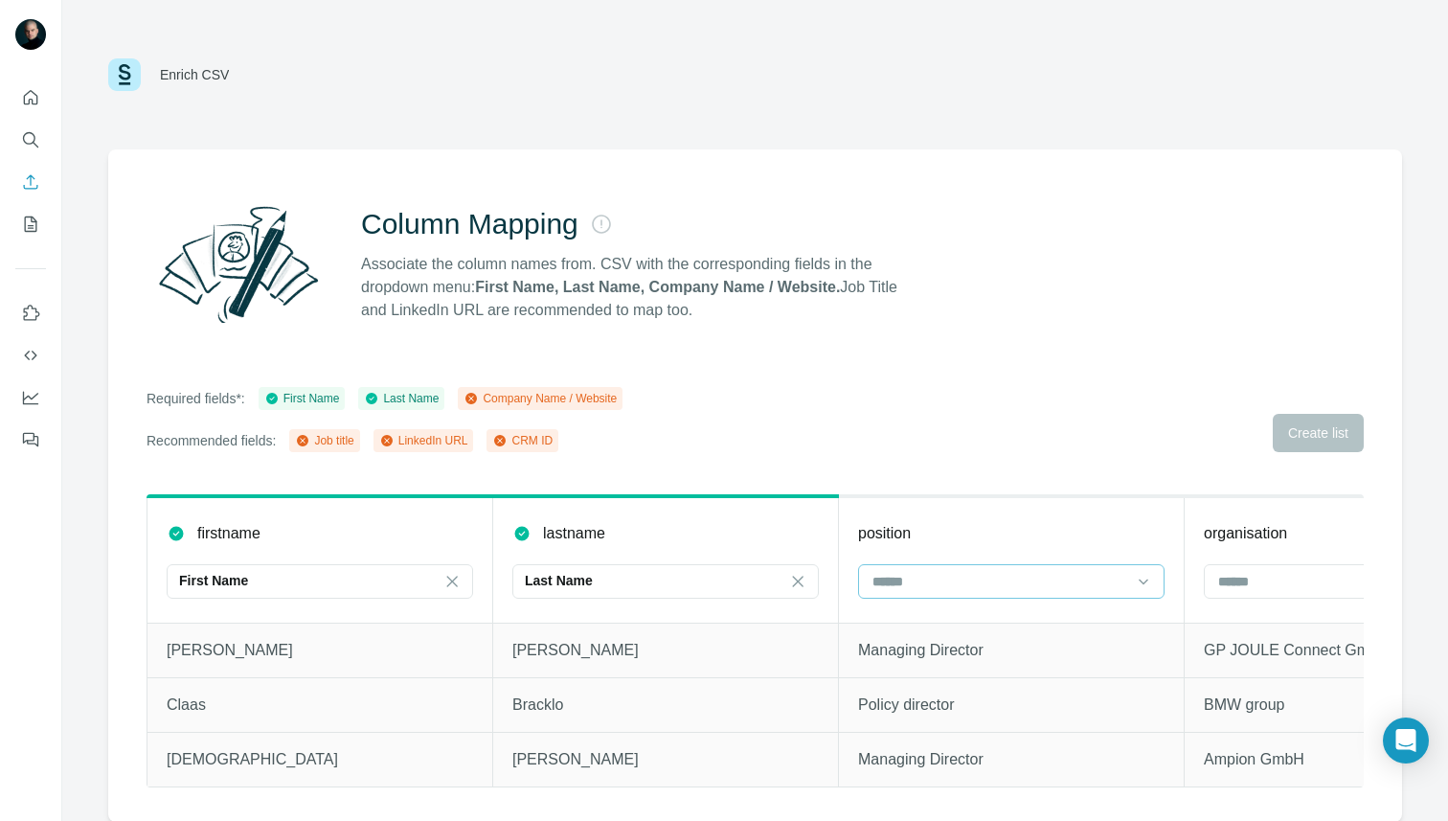
click at [972, 590] on input at bounding box center [1000, 581] width 259 height 21
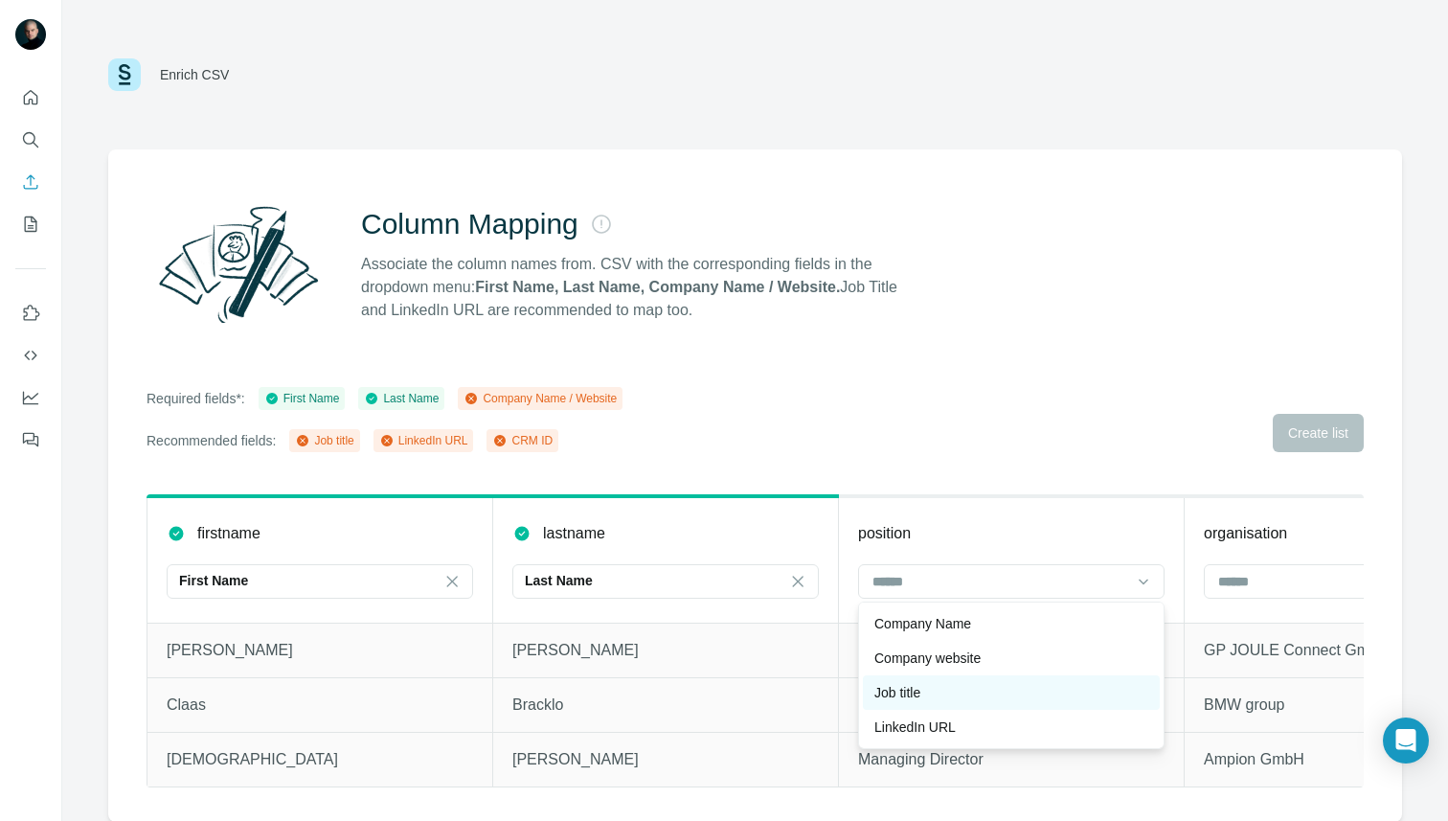
click at [939, 689] on div "Job title" at bounding box center [1011, 692] width 274 height 19
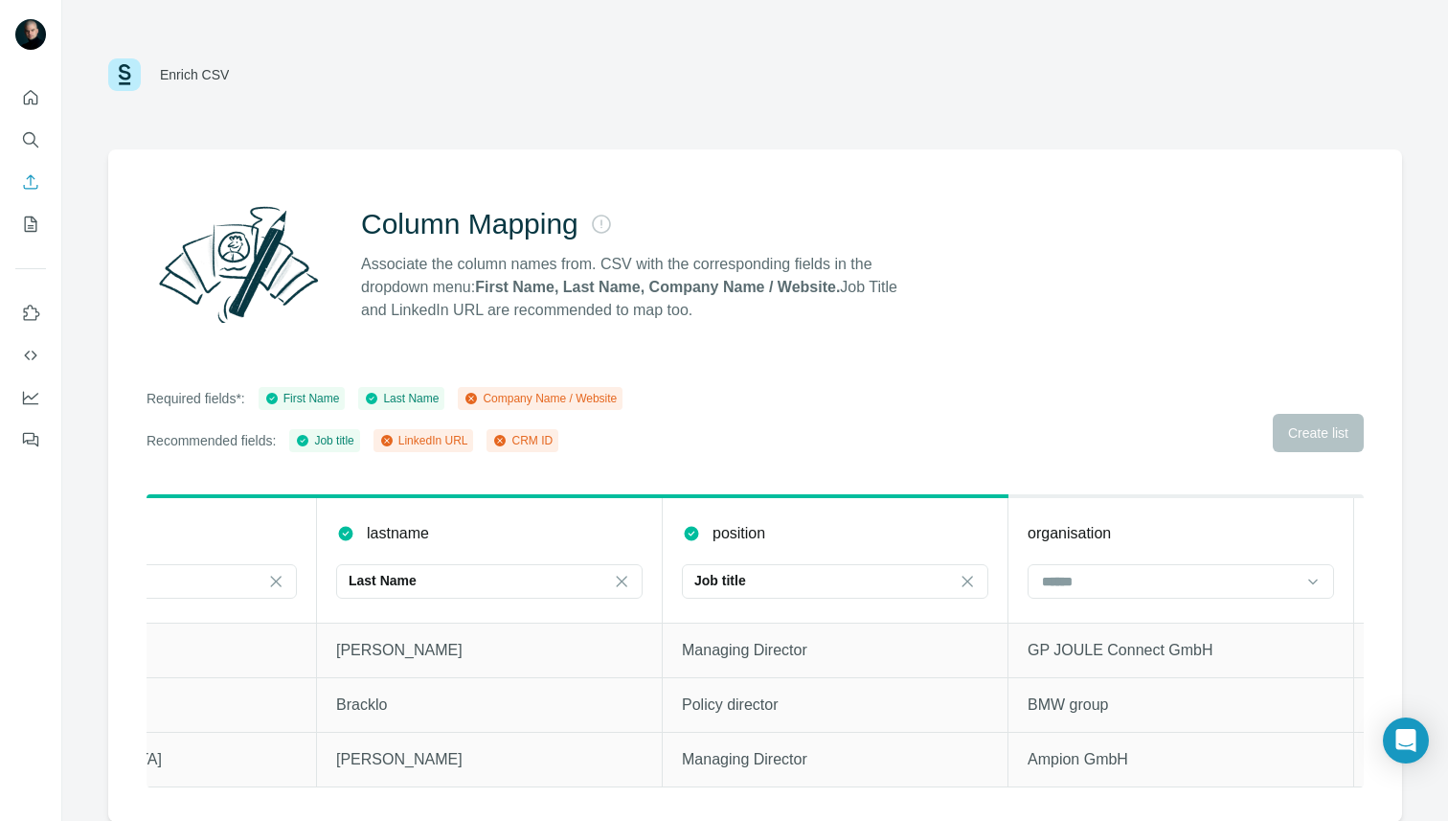
scroll to position [0, 214]
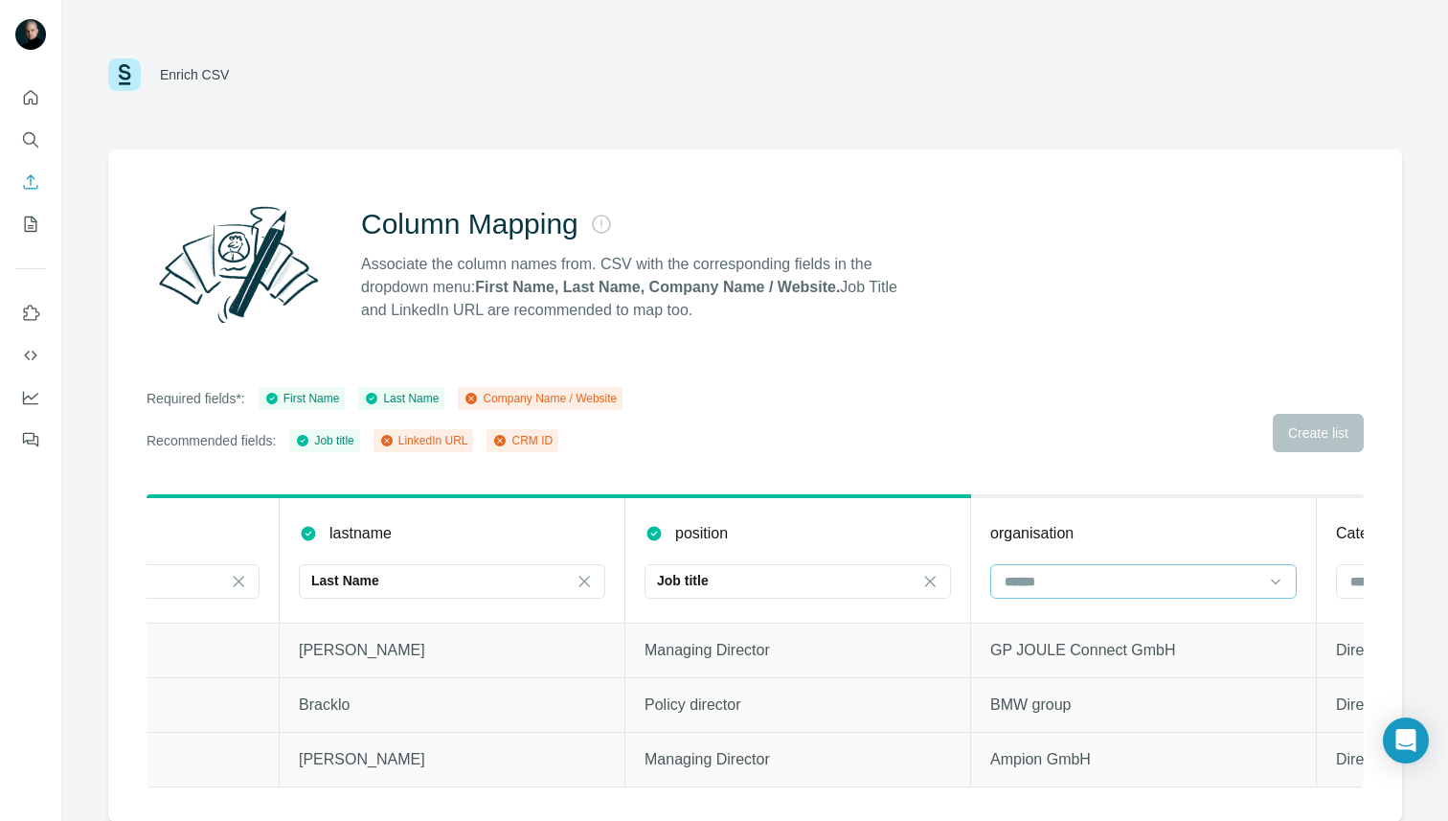
click at [1052, 571] on input at bounding box center [1132, 581] width 259 height 21
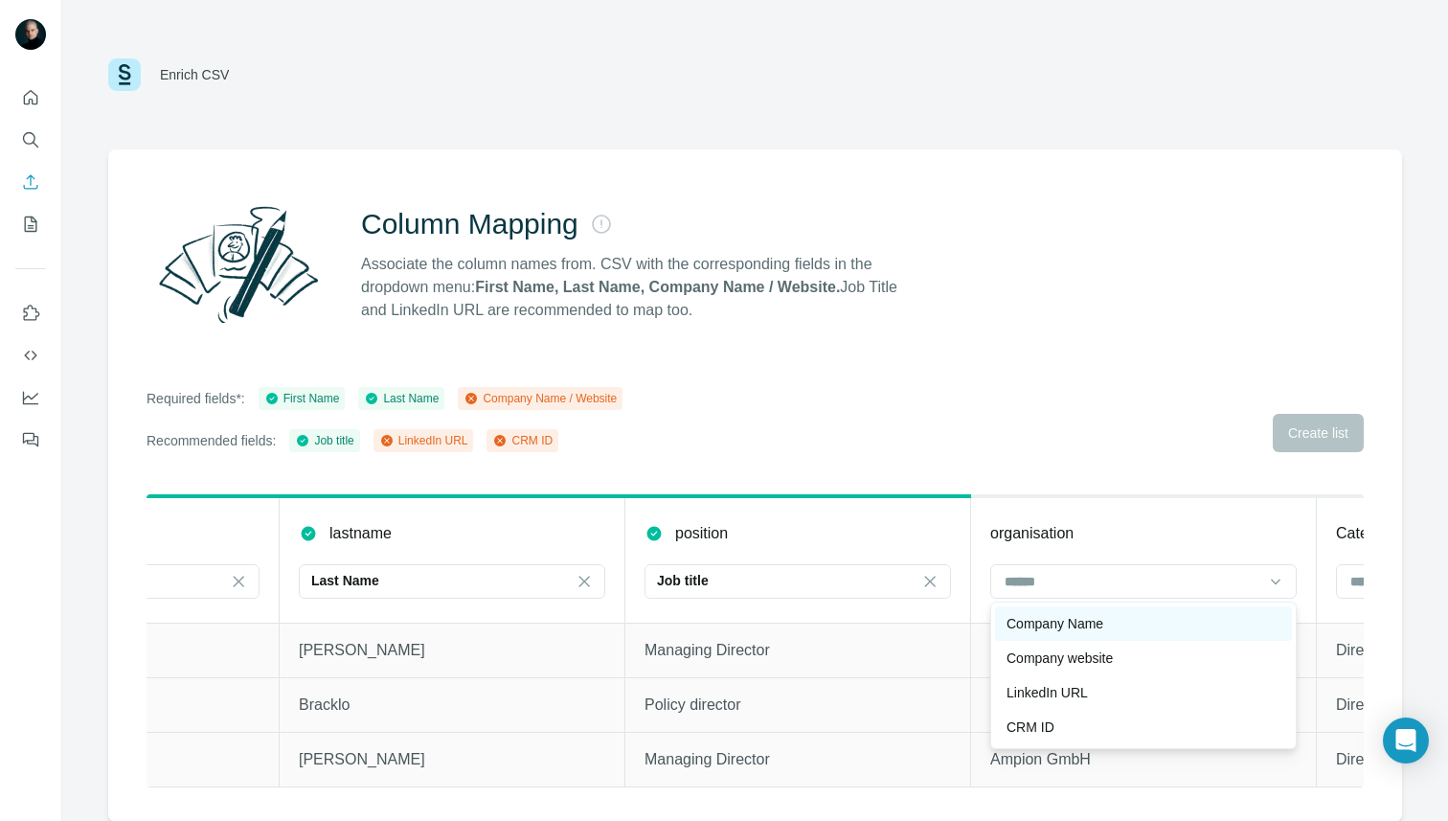
click at [1132, 628] on div "Company Name" at bounding box center [1144, 623] width 274 height 19
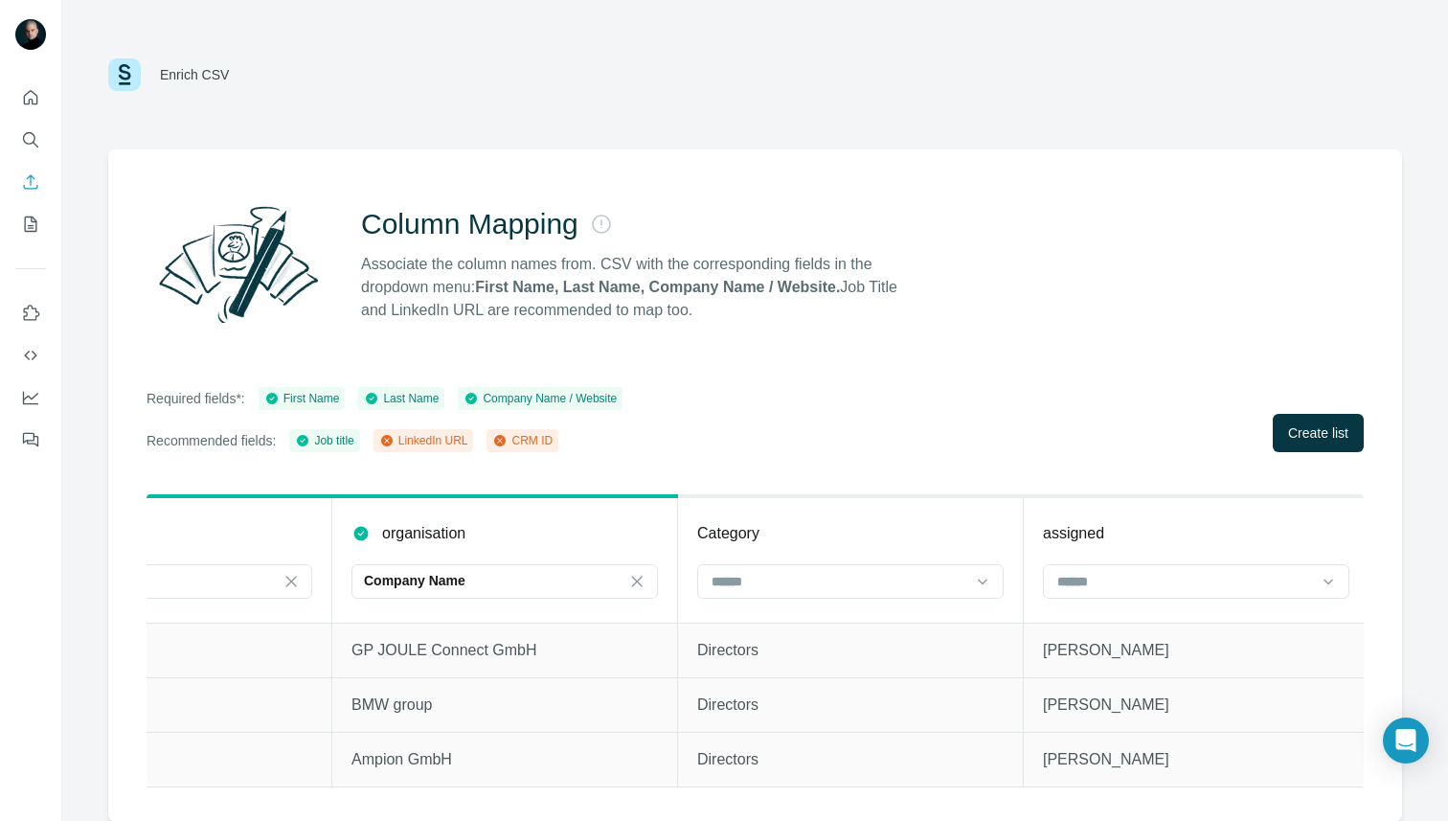
scroll to position [0, 858]
click at [1291, 441] on span "Create list" at bounding box center [1318, 432] width 60 height 19
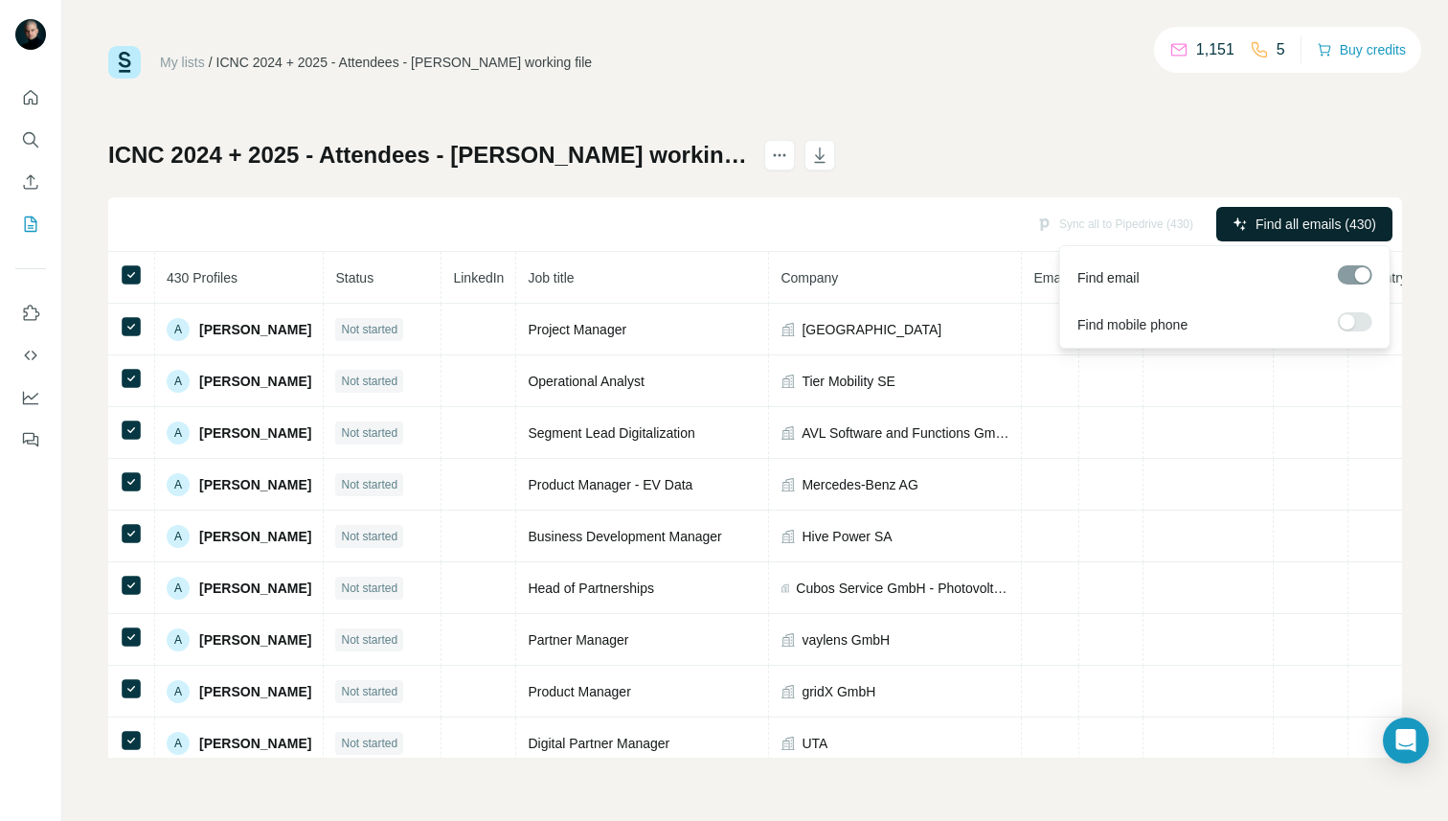
click at [1276, 227] on span "Find all emails (430)" at bounding box center [1316, 224] width 121 height 19
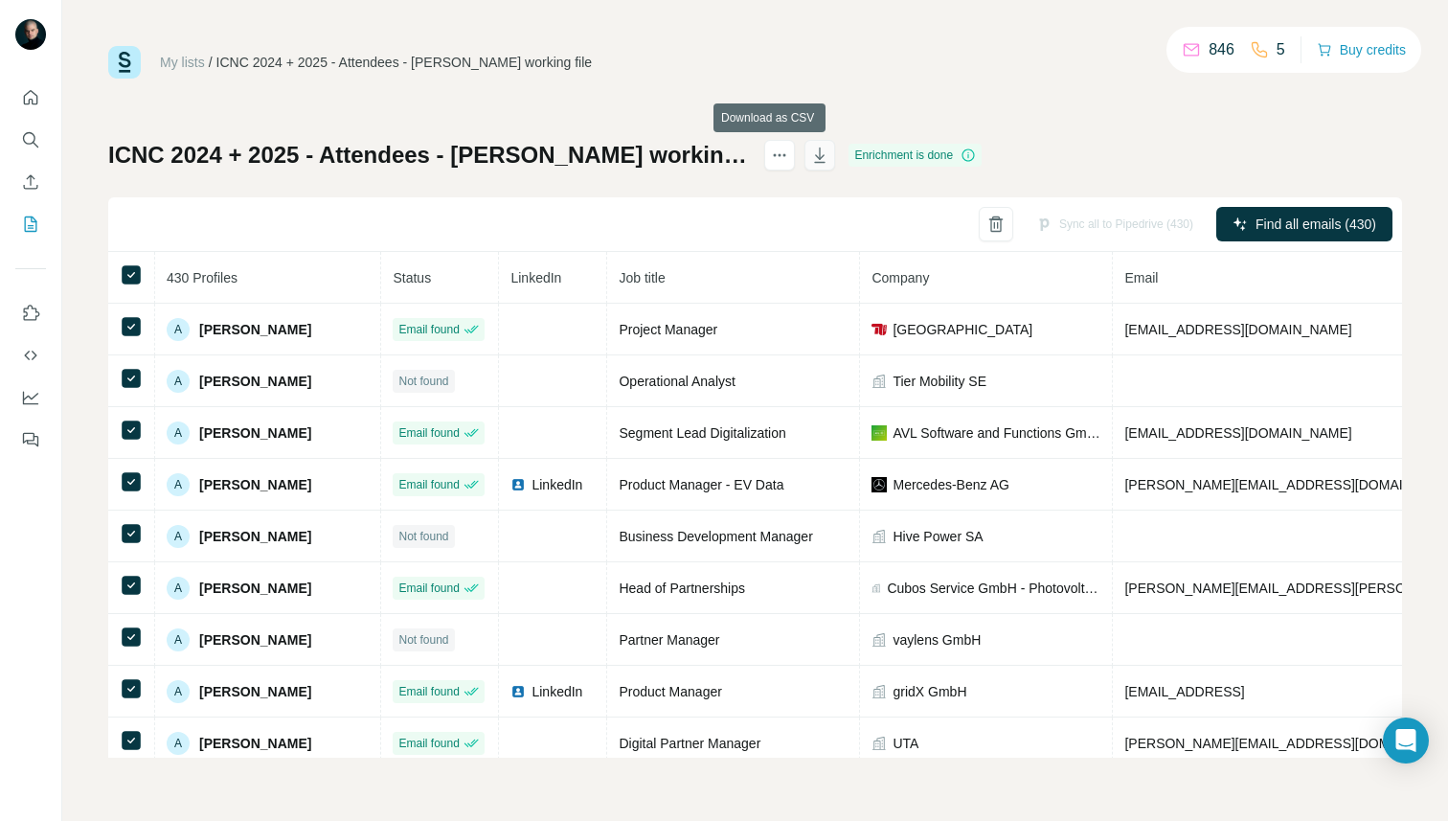
click at [810, 154] on icon "button" at bounding box center [819, 155] width 19 height 19
